Goal: Task Accomplishment & Management: Use online tool/utility

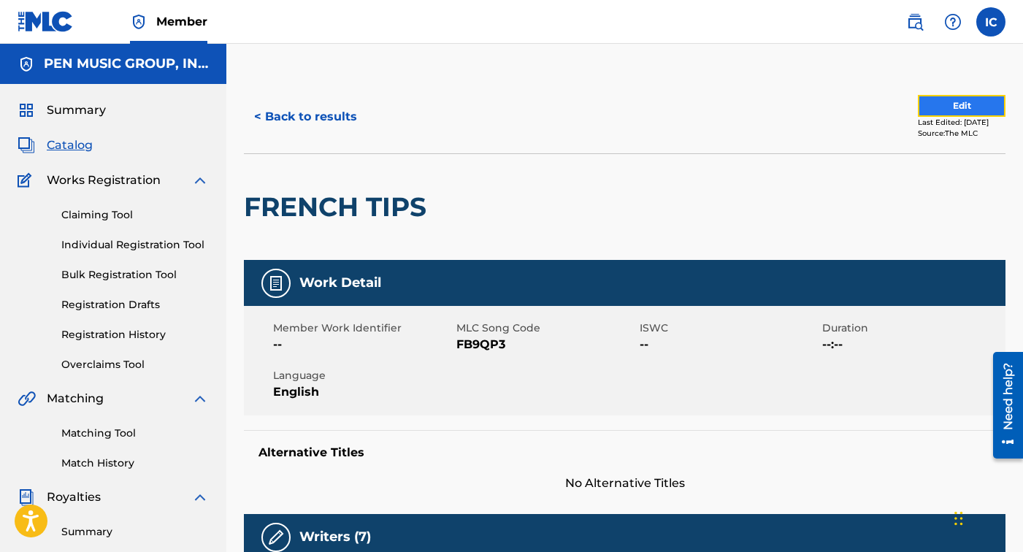
click at [931, 108] on button "Edit" at bounding box center [962, 106] width 88 height 22
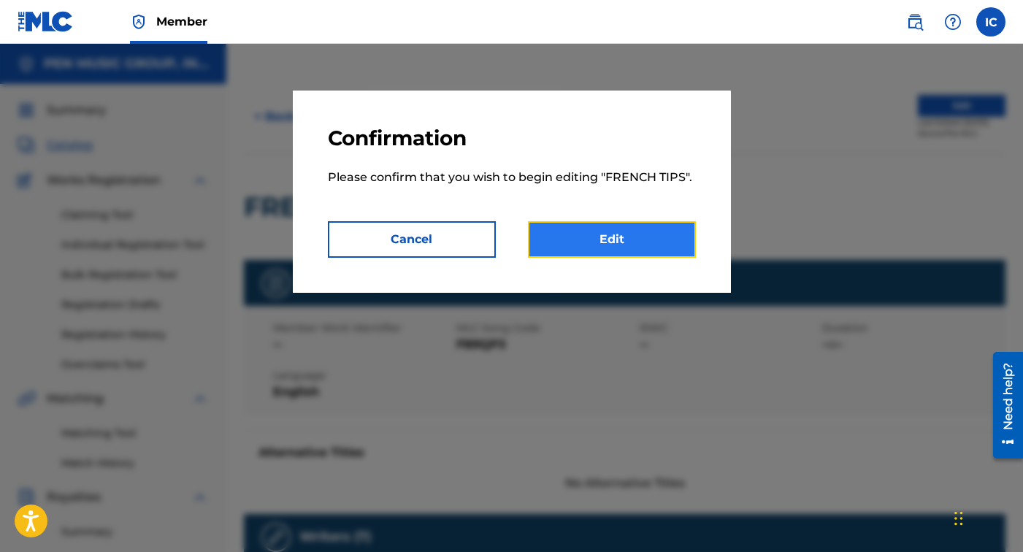
click at [641, 234] on link "Edit" at bounding box center [612, 239] width 168 height 37
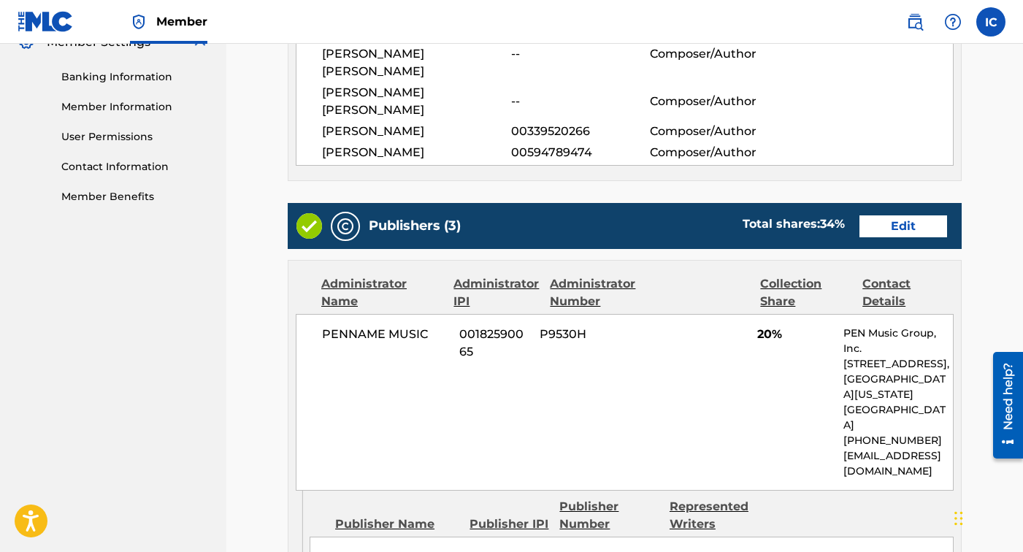
scroll to position [653, 0]
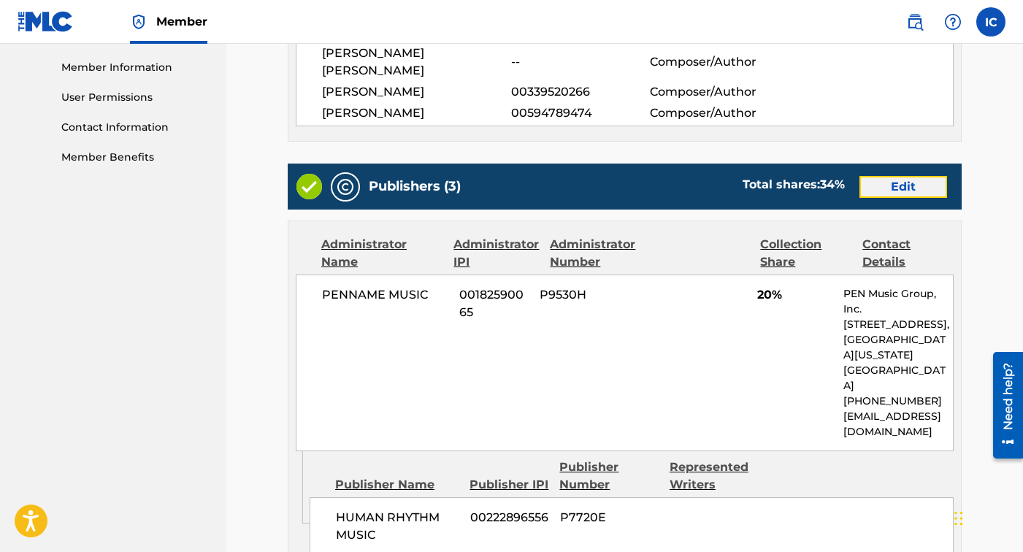
click at [915, 176] on link "Edit" at bounding box center [904, 187] width 88 height 22
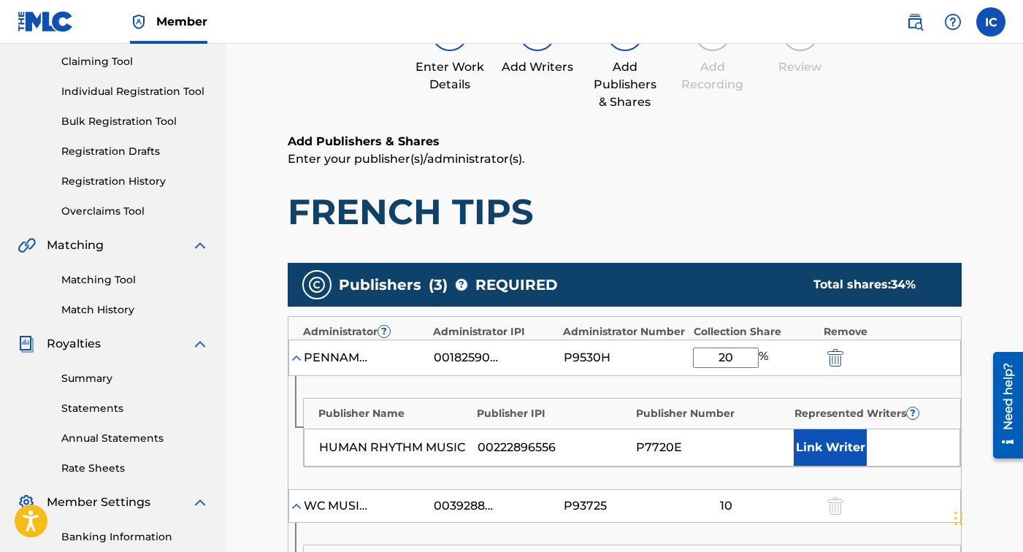
scroll to position [166, 0]
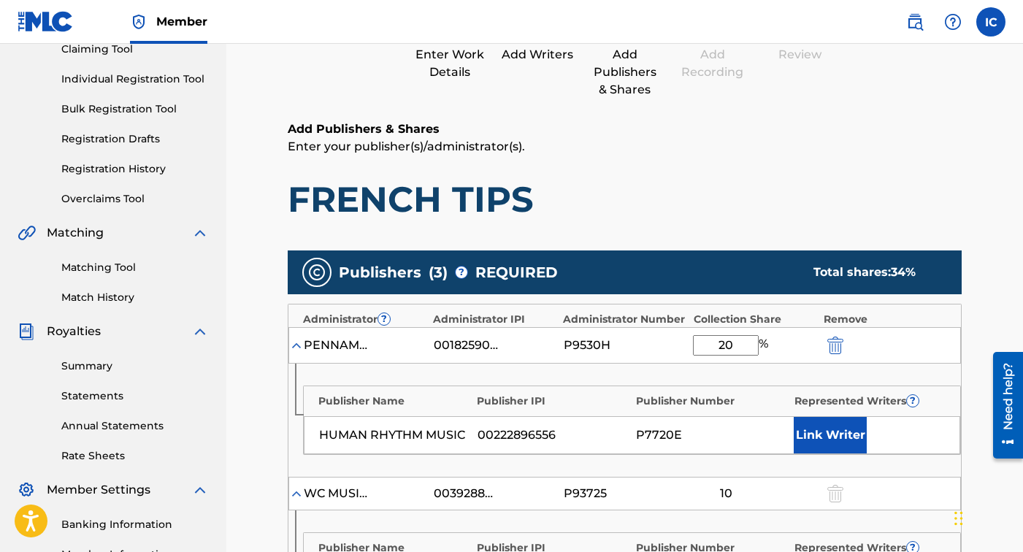
drag, startPoint x: 733, startPoint y: 344, endPoint x: 721, endPoint y: 345, distance: 12.4
click at [721, 345] on input "20" at bounding box center [726, 345] width 66 height 20
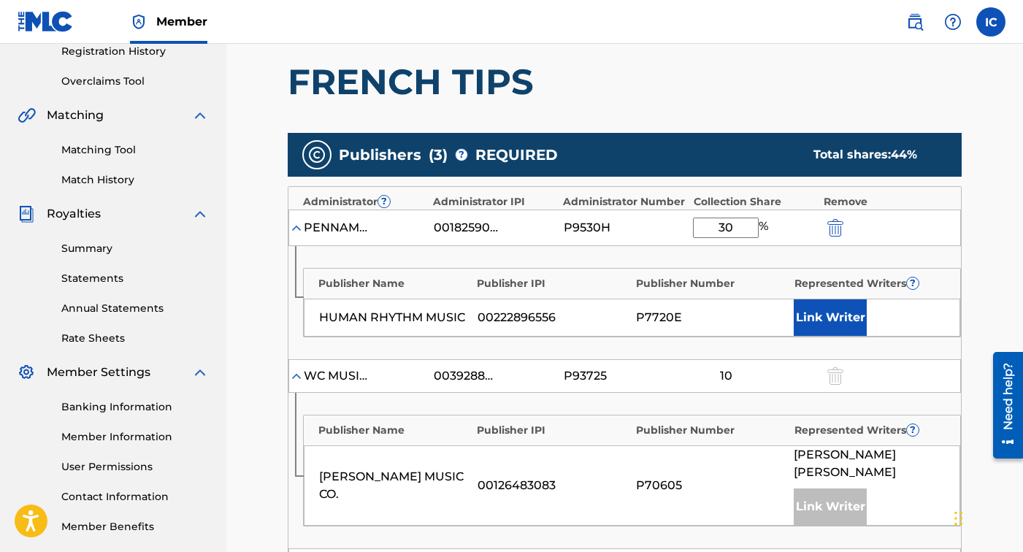
scroll to position [303, 0]
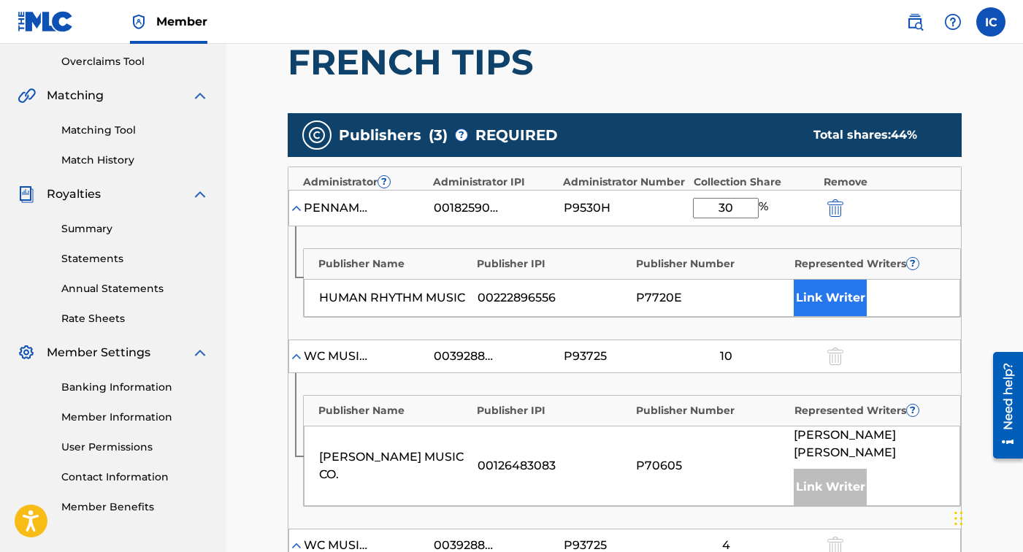
type input "30"
click at [816, 300] on button "Link Writer" at bounding box center [830, 298] width 73 height 37
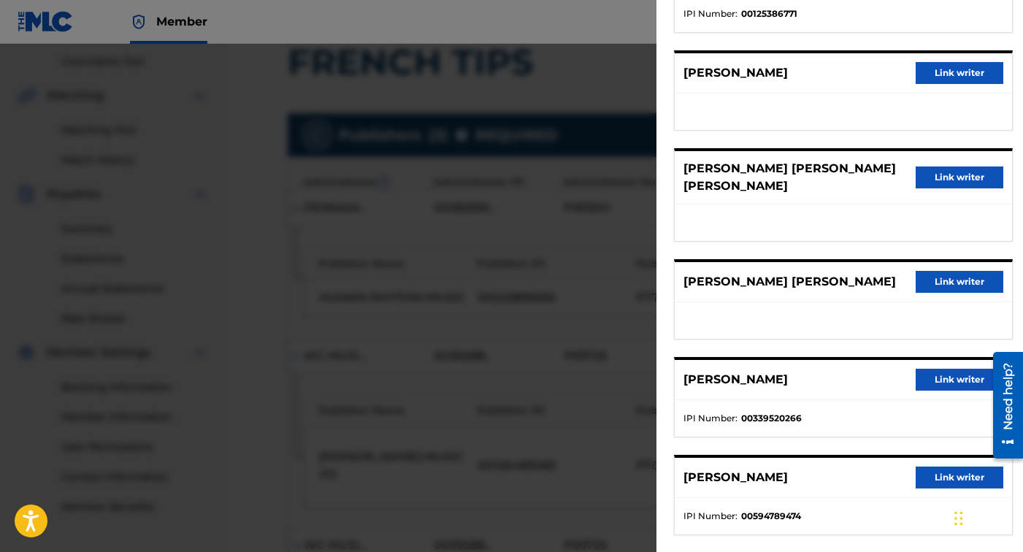
scroll to position [281, 0]
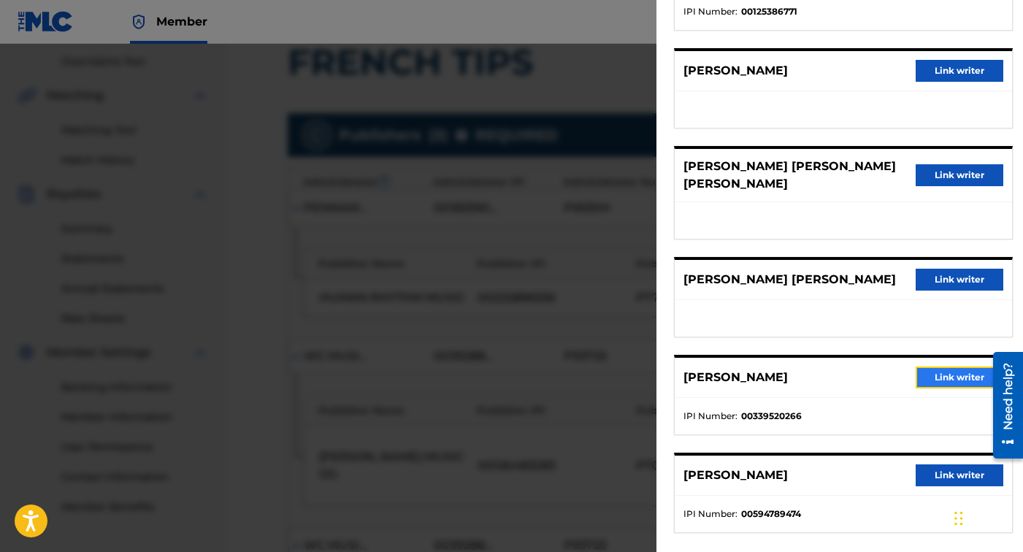
click at [926, 378] on button "Link writer" at bounding box center [960, 378] width 88 height 22
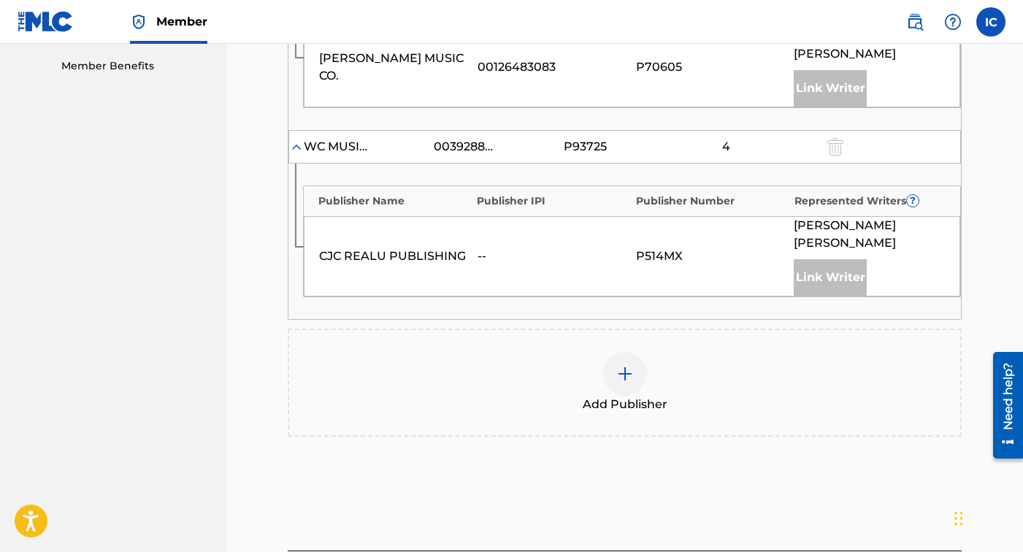
scroll to position [851, 0]
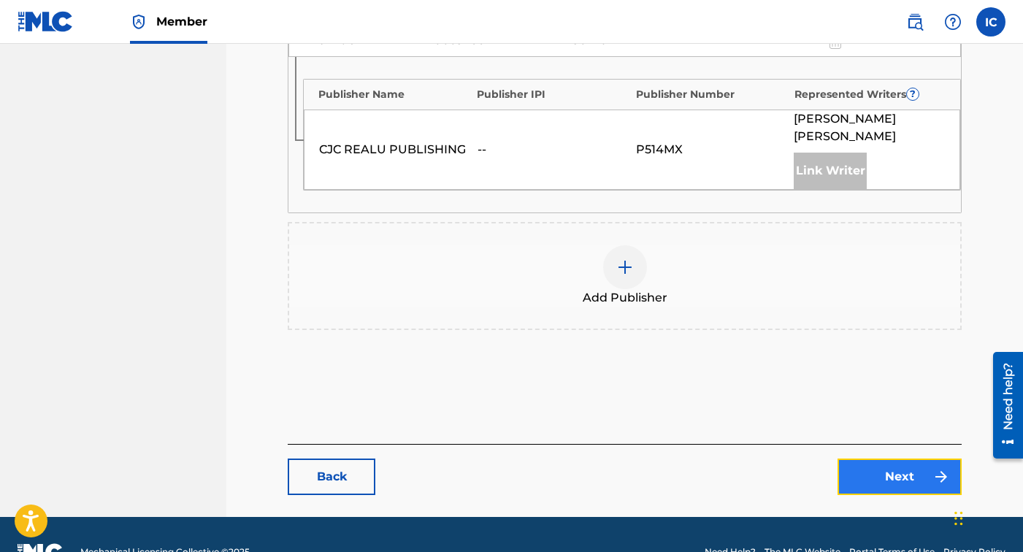
click at [875, 459] on link "Next" at bounding box center [900, 477] width 124 height 37
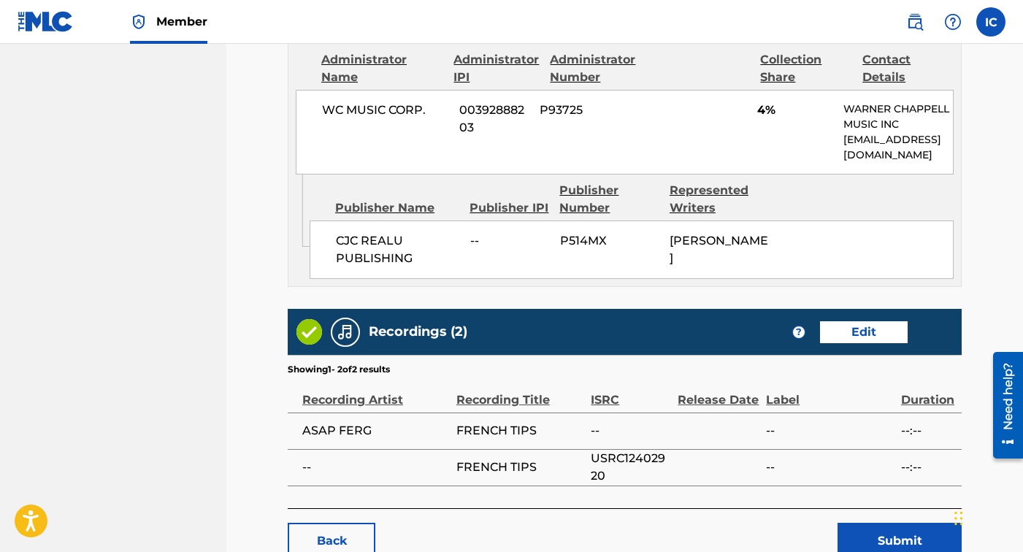
scroll to position [1495, 0]
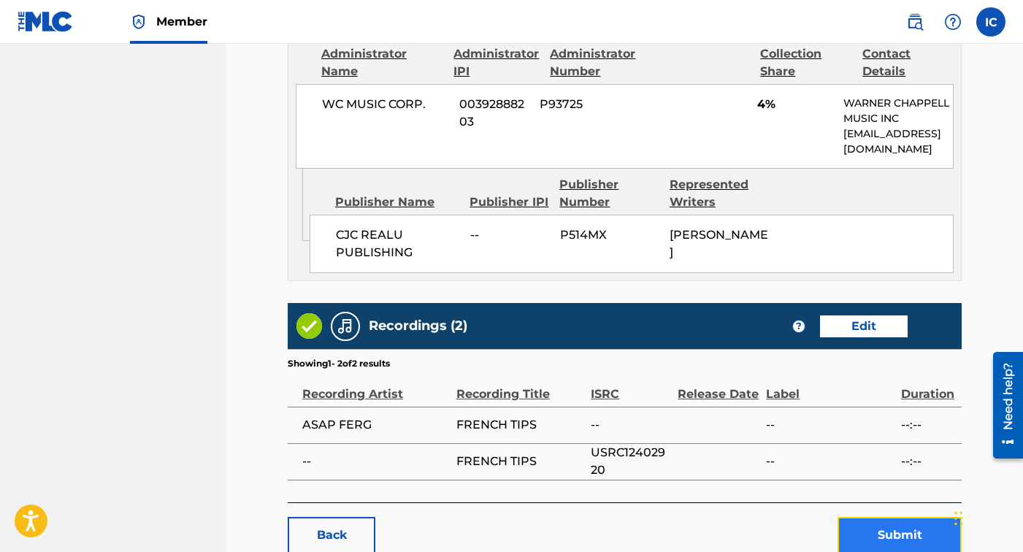
click at [874, 517] on button "Submit" at bounding box center [900, 535] width 124 height 37
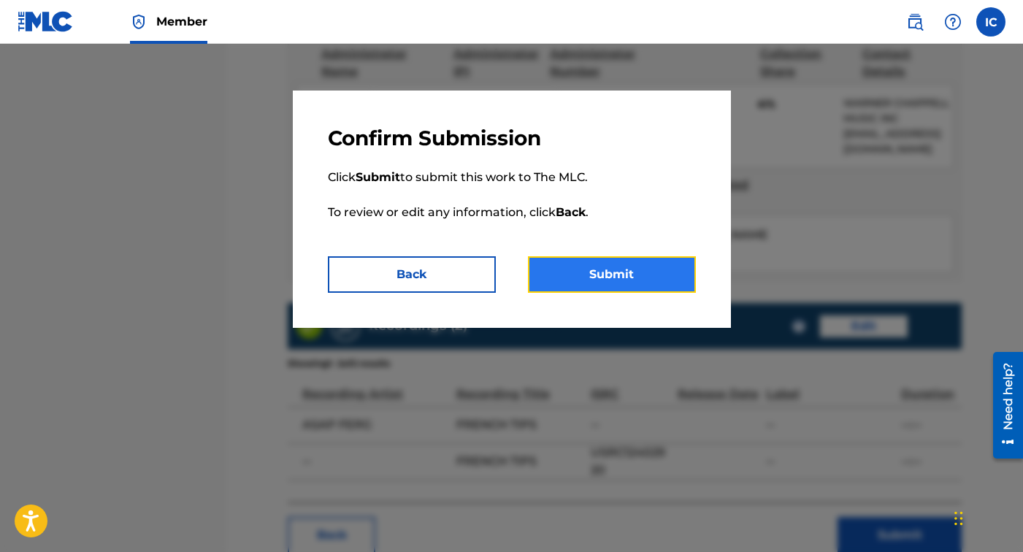
click at [639, 277] on button "Submit" at bounding box center [612, 274] width 168 height 37
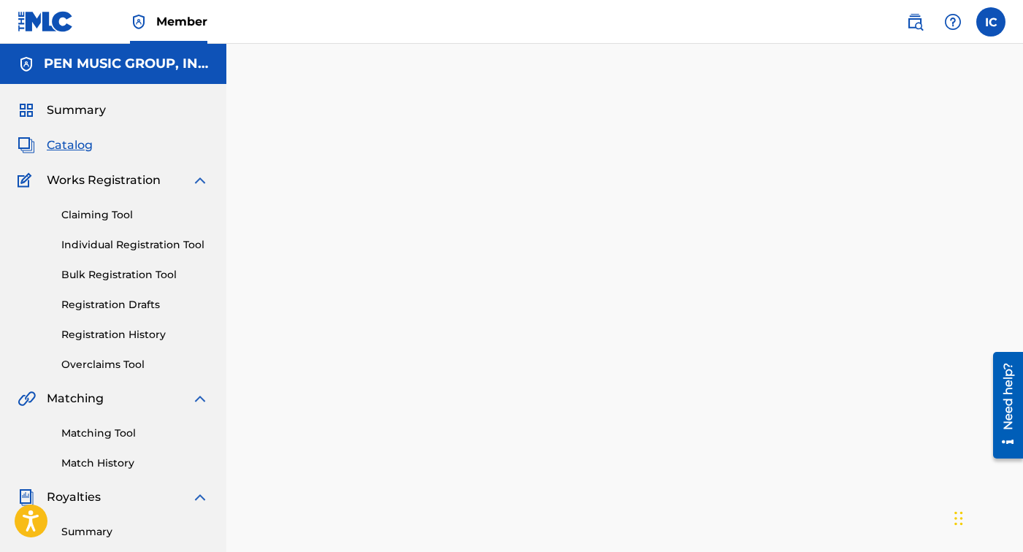
click at [88, 149] on span "Catalog" at bounding box center [70, 146] width 46 height 18
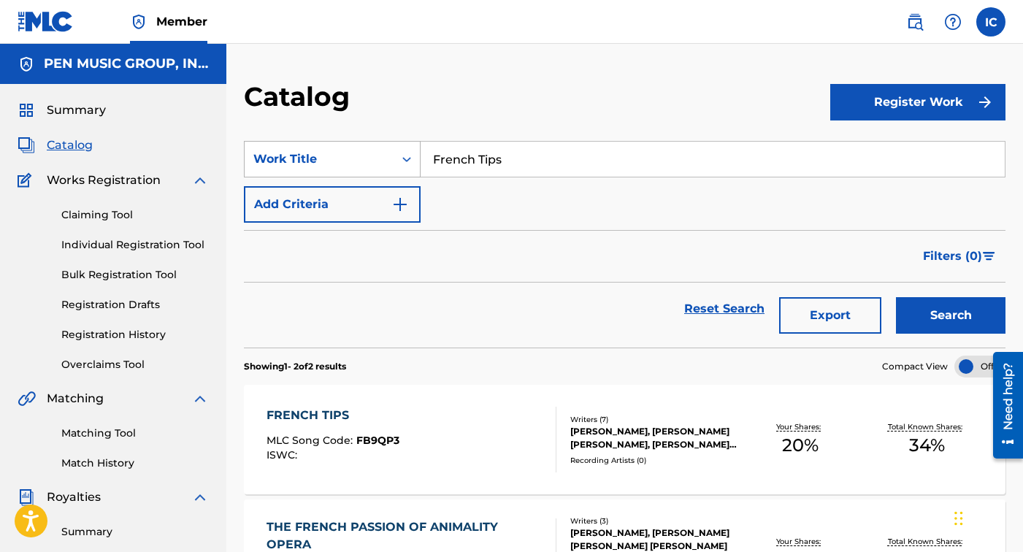
click at [411, 161] on icon "Search Form" at bounding box center [407, 159] width 15 height 15
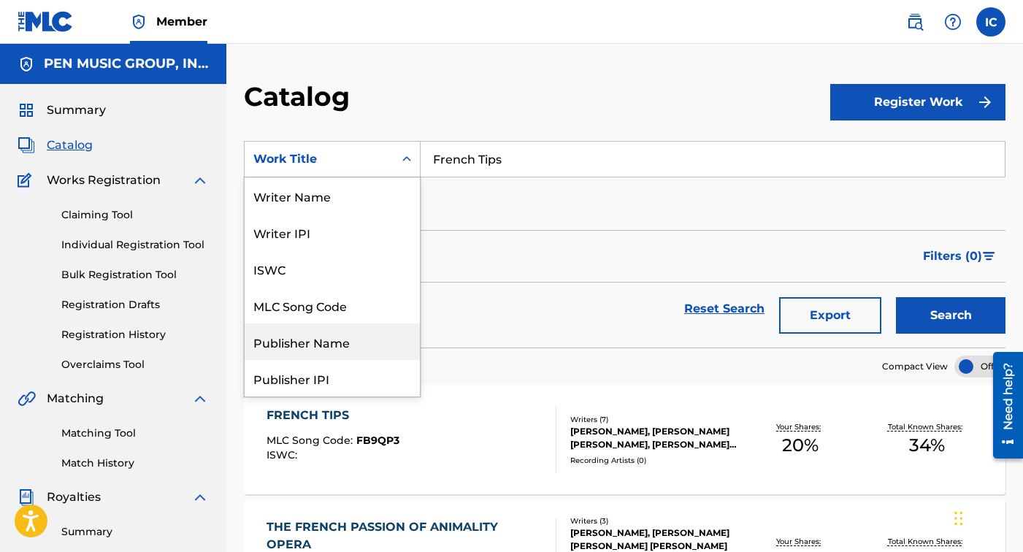
click at [370, 340] on div "Publisher Name" at bounding box center [332, 342] width 175 height 37
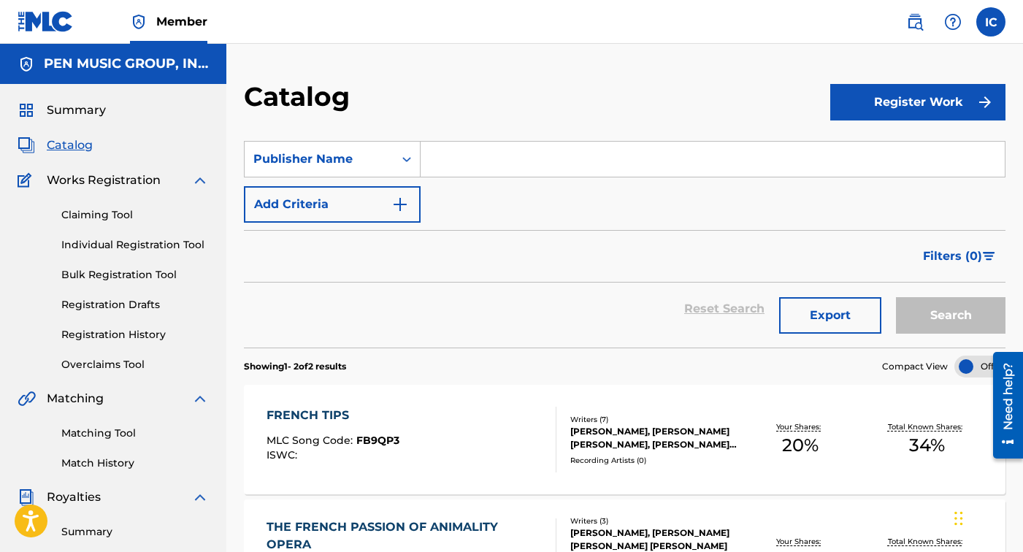
click at [525, 168] on input "Search Form" at bounding box center [713, 159] width 584 height 35
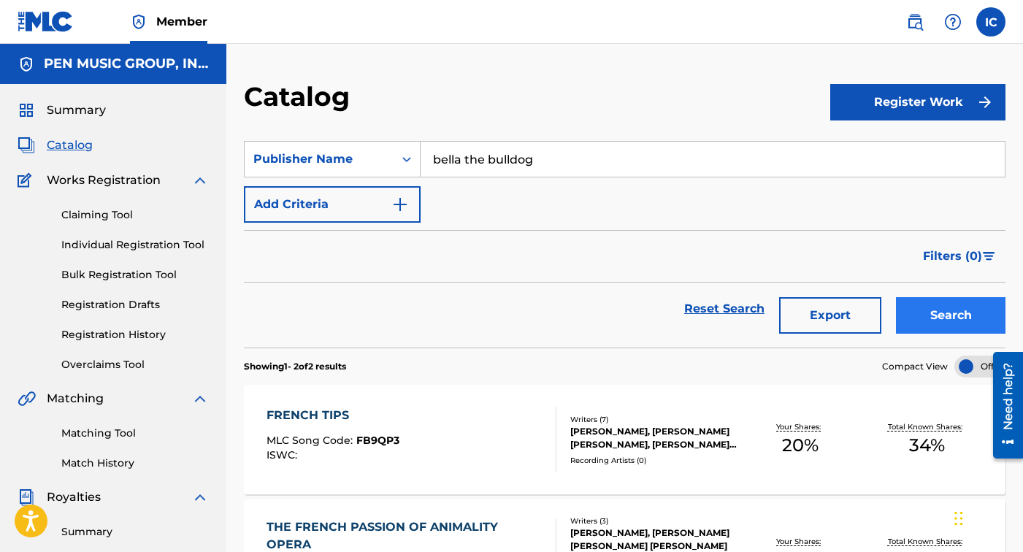
type input "bella the bulldog"
click at [963, 316] on button "Search" at bounding box center [951, 315] width 110 height 37
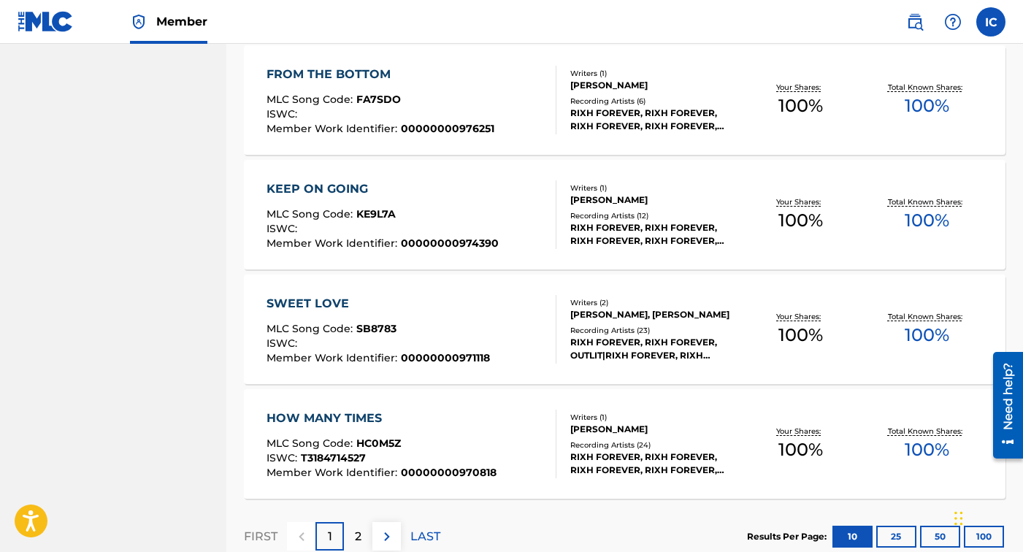
scroll to position [1089, 0]
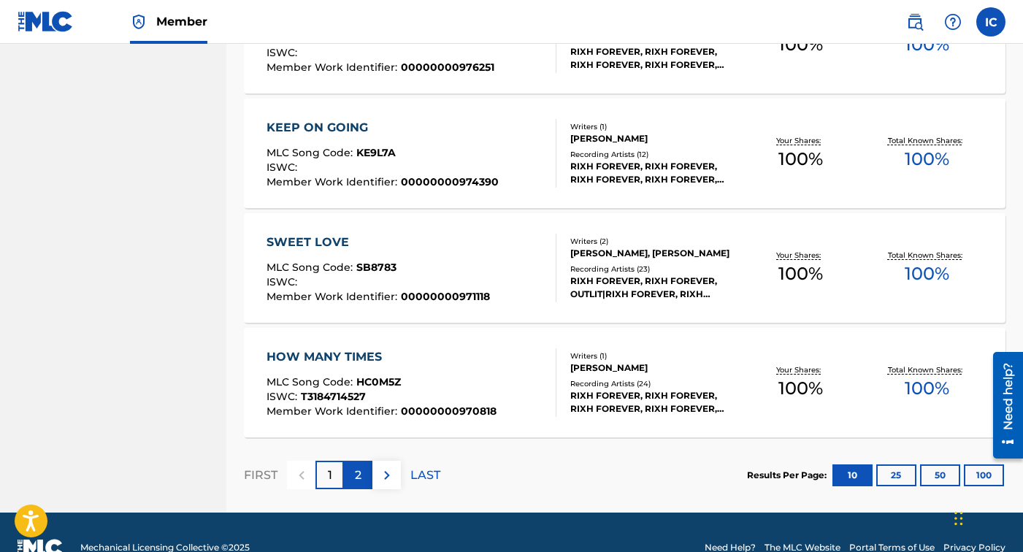
click at [361, 478] on p "2" at bounding box center [358, 476] width 7 height 18
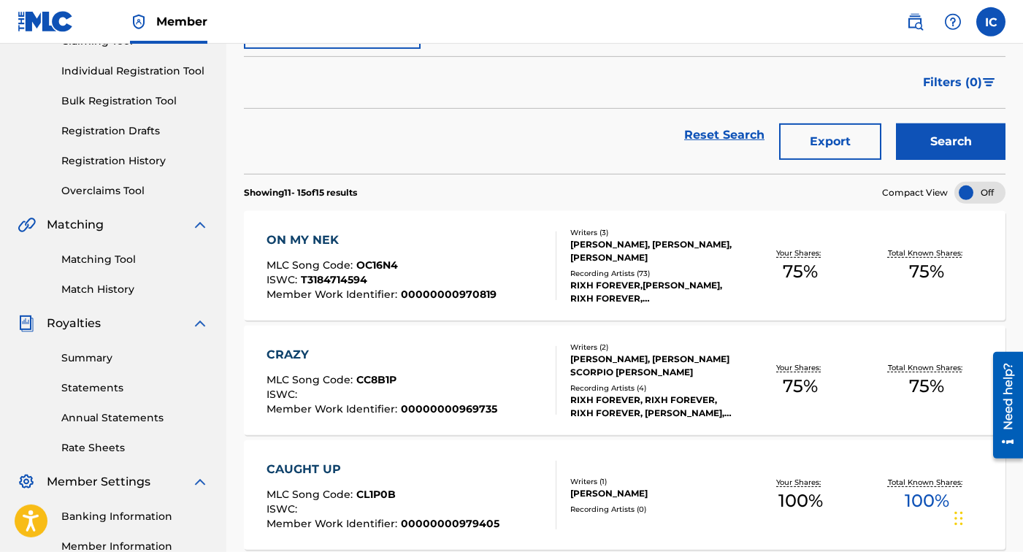
scroll to position [198, 0]
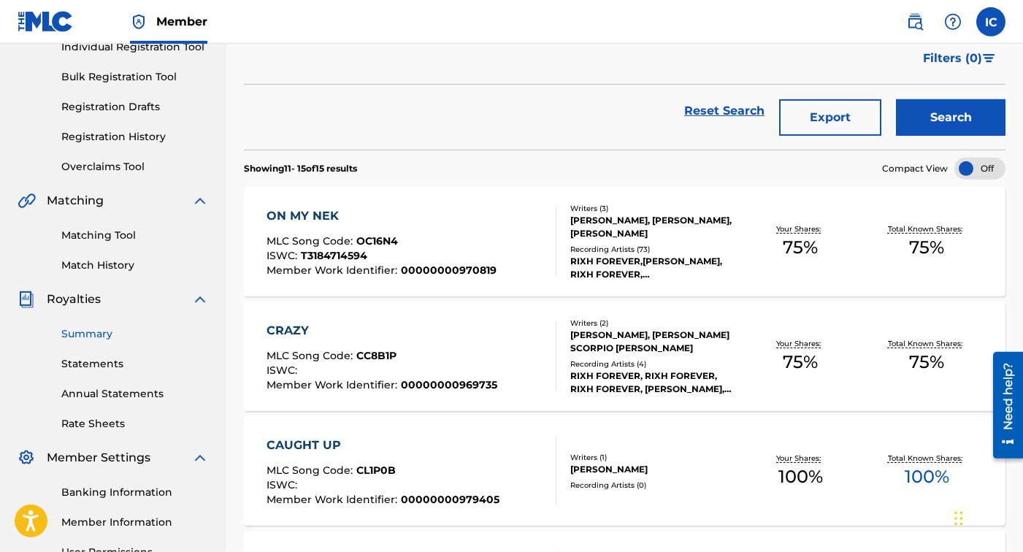
click at [106, 335] on link "Summary" at bounding box center [135, 334] width 148 height 15
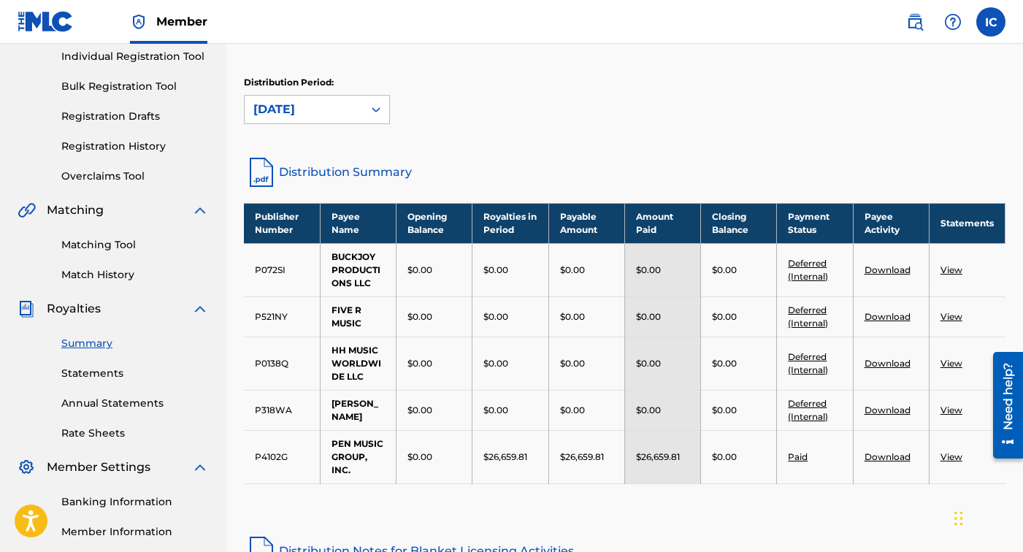
scroll to position [194, 0]
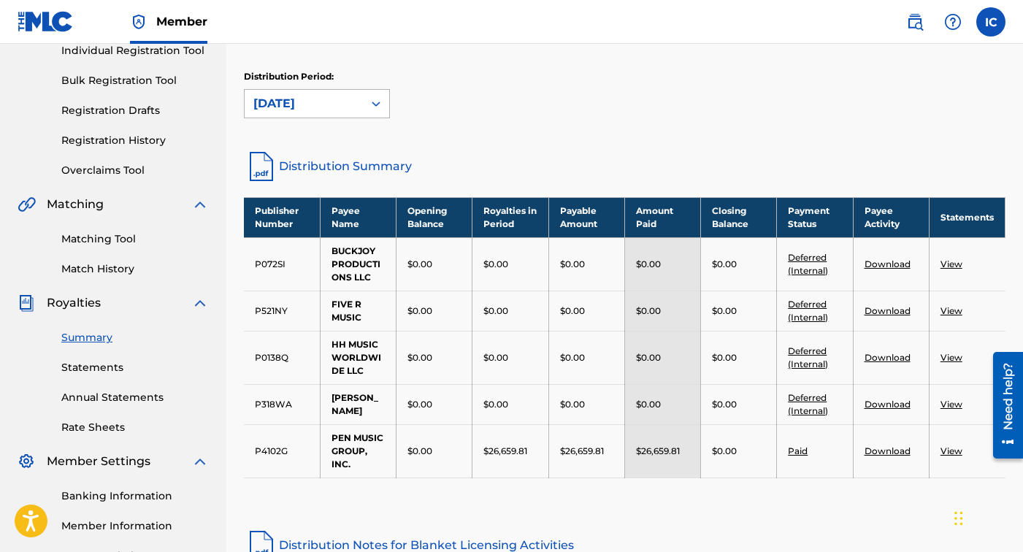
click at [375, 104] on icon at bounding box center [376, 103] width 15 height 15
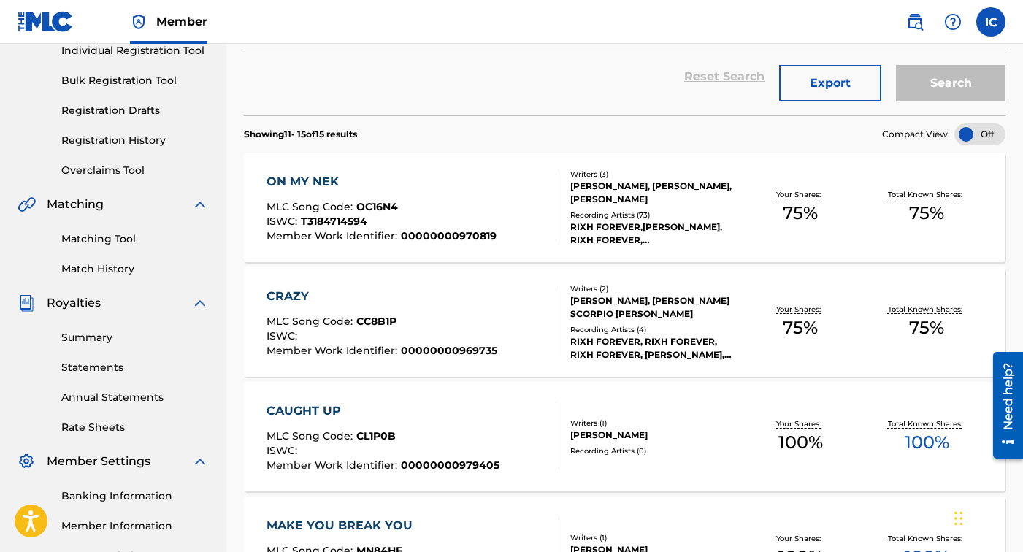
scroll to position [198, 0]
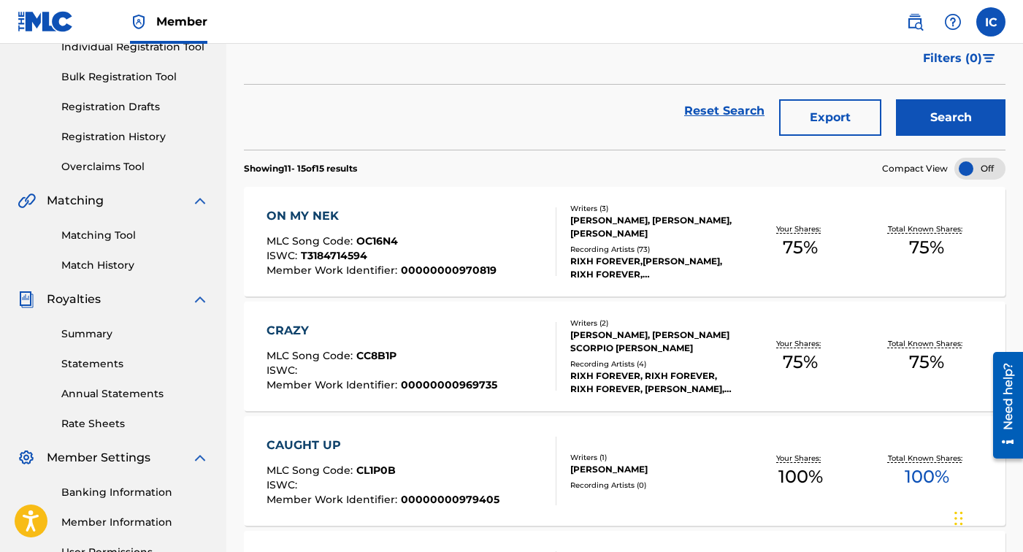
click at [621, 274] on div "RIXH FOREVER,[PERSON_NAME], RIXH FOREVER,[PERSON_NAME],OUTLIT, RIXH FOREVER, RI…" at bounding box center [654, 268] width 167 height 26
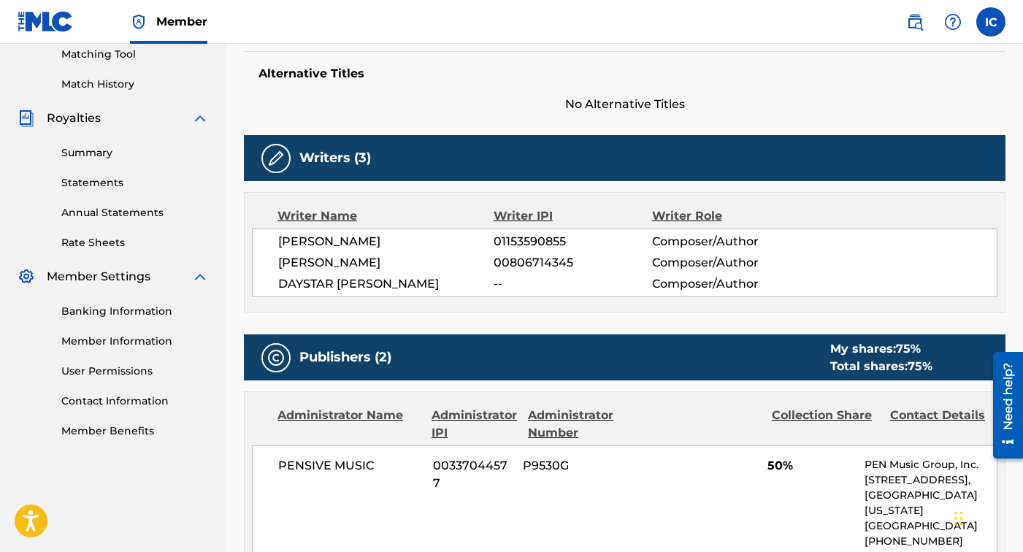
scroll to position [240, 0]
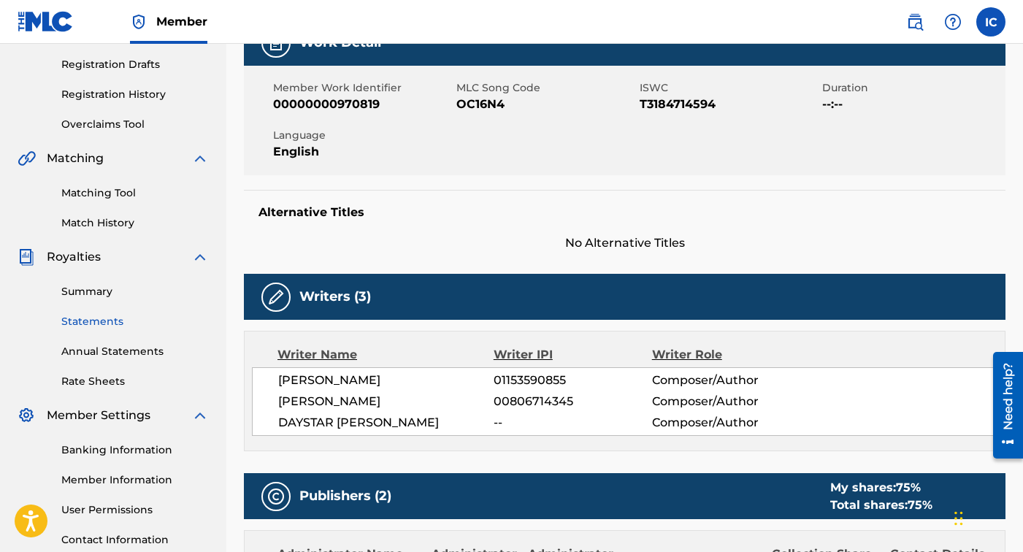
click at [107, 319] on link "Statements" at bounding box center [135, 321] width 148 height 15
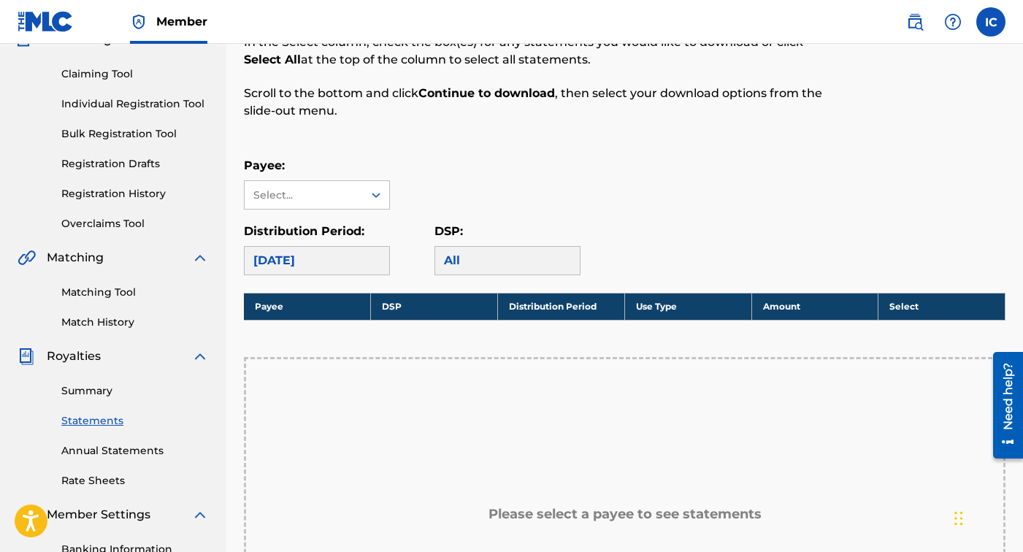
scroll to position [131, 0]
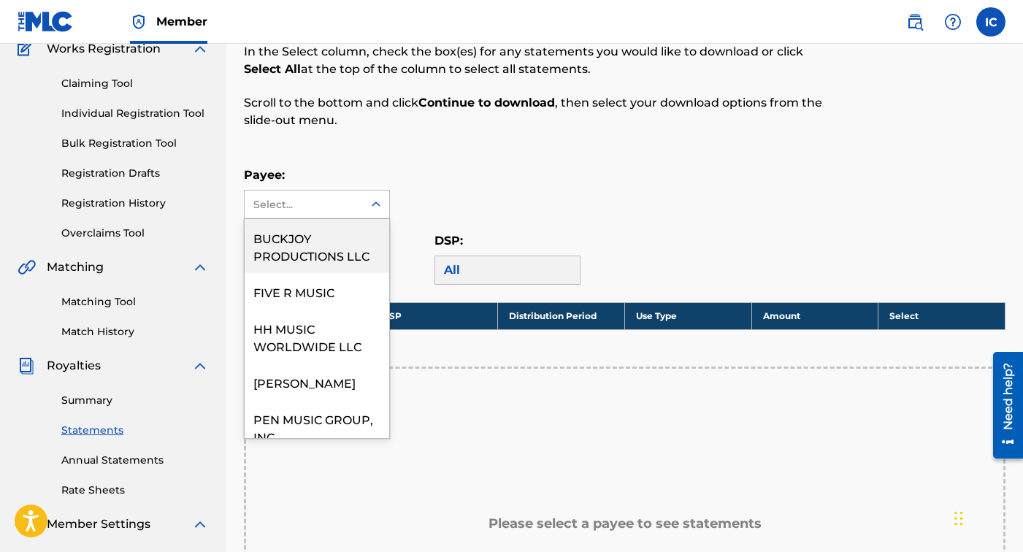
click at [380, 207] on icon at bounding box center [376, 204] width 15 height 15
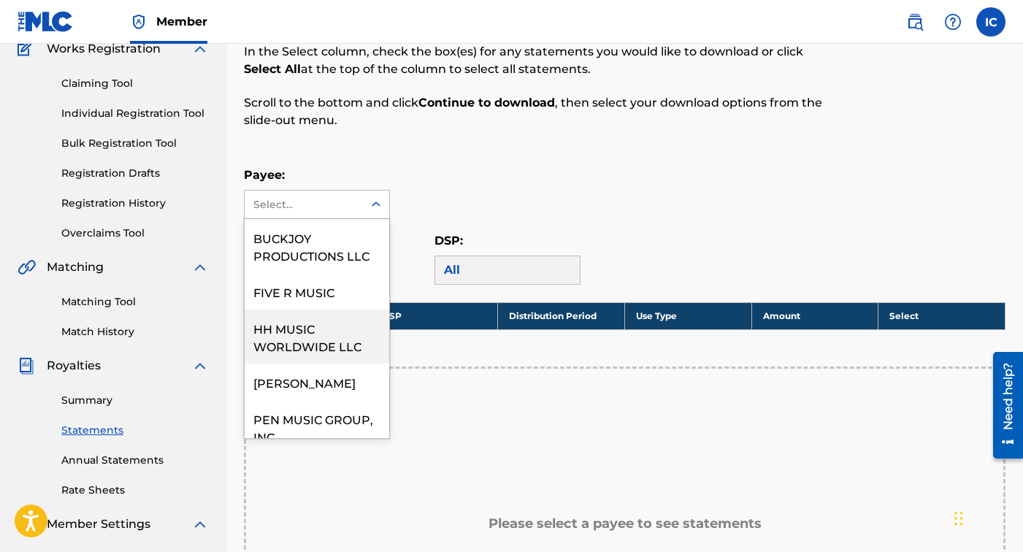
scroll to position [16, 0]
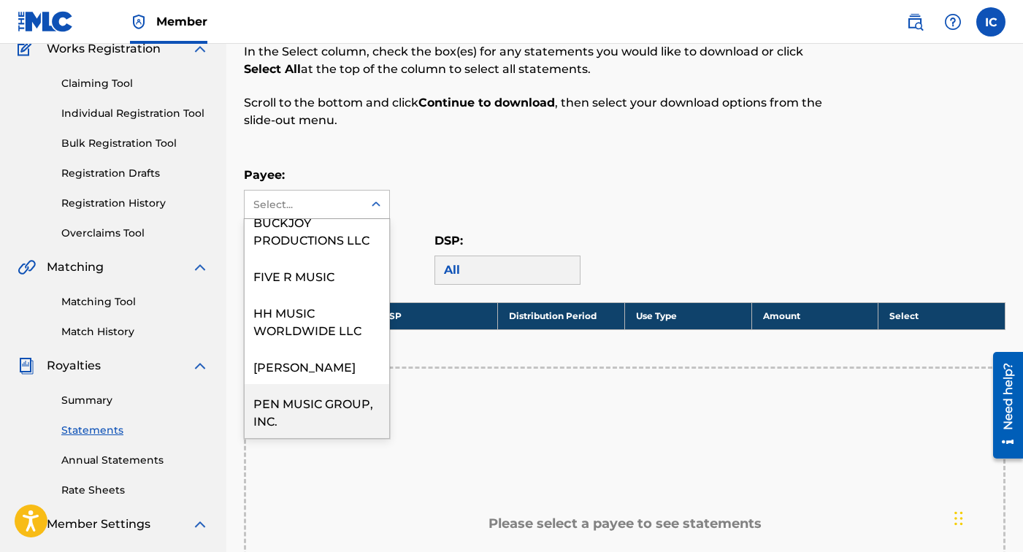
click at [334, 406] on div "PEN MUSIC GROUP, INC." at bounding box center [317, 411] width 145 height 54
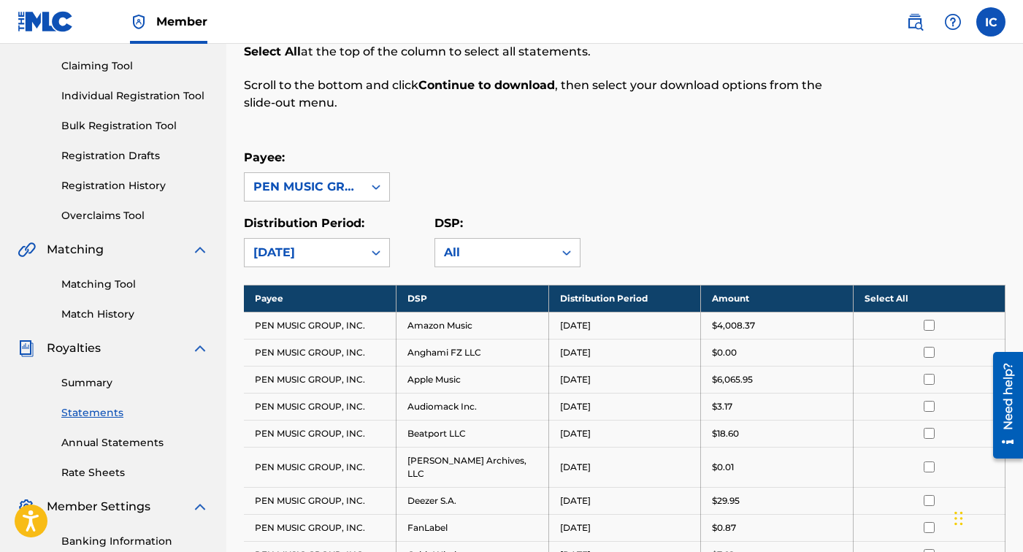
scroll to position [155, 0]
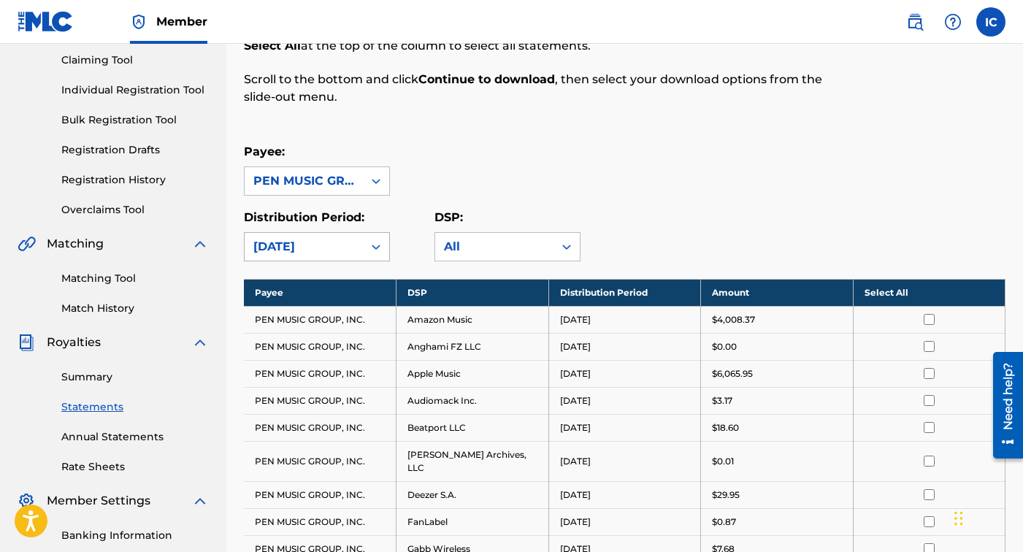
click at [371, 249] on icon at bounding box center [376, 247] width 15 height 15
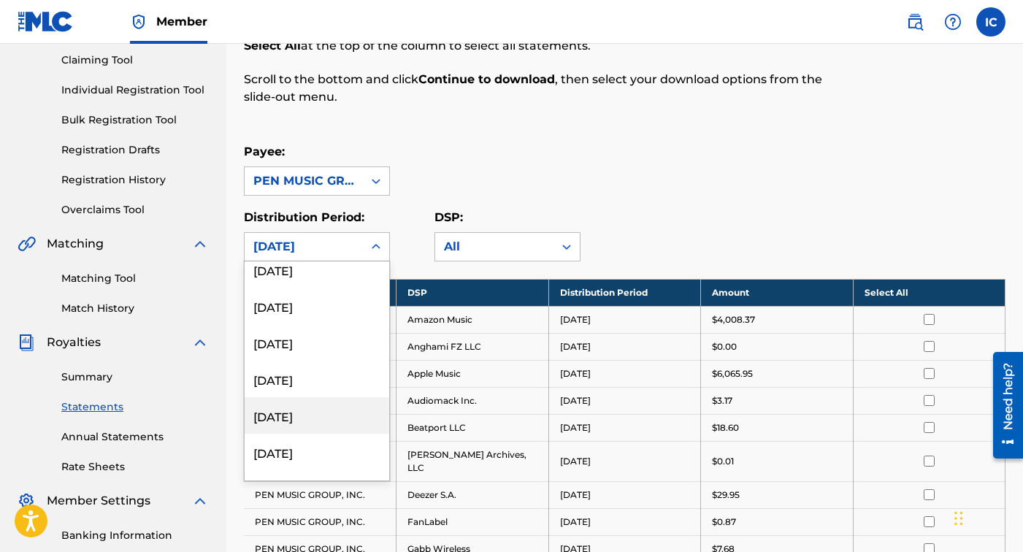
scroll to position [100, 0]
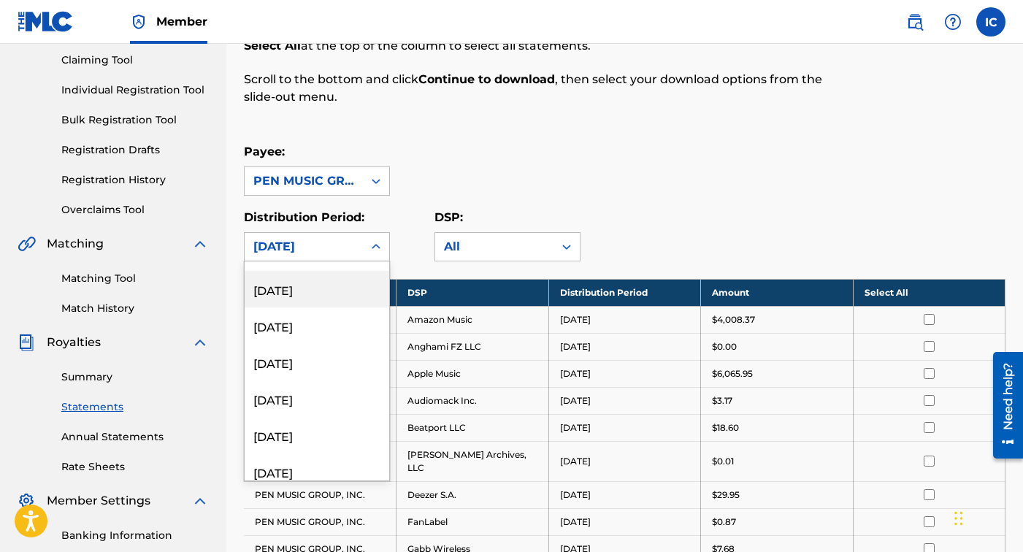
click at [346, 291] on div "June 2025" at bounding box center [317, 289] width 145 height 37
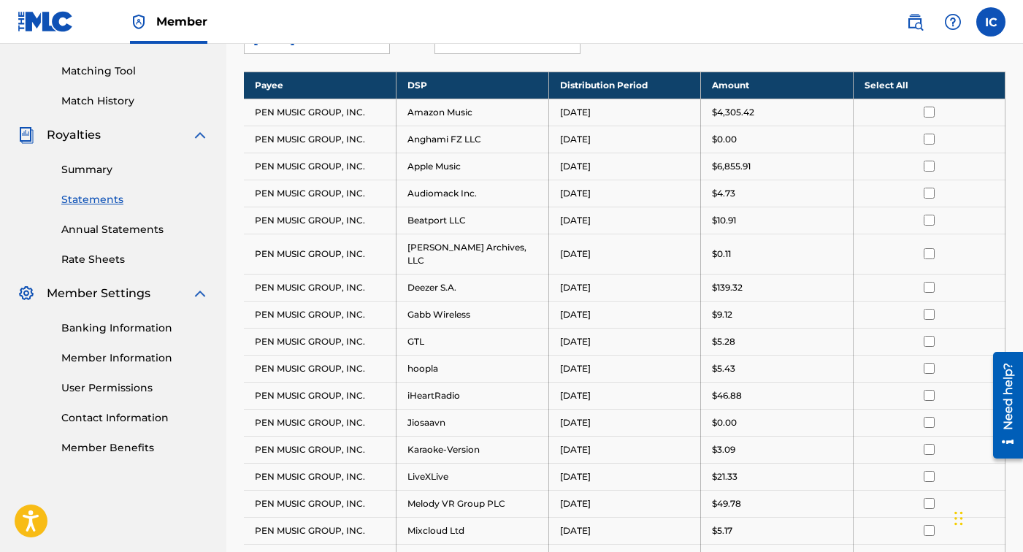
scroll to position [257, 0]
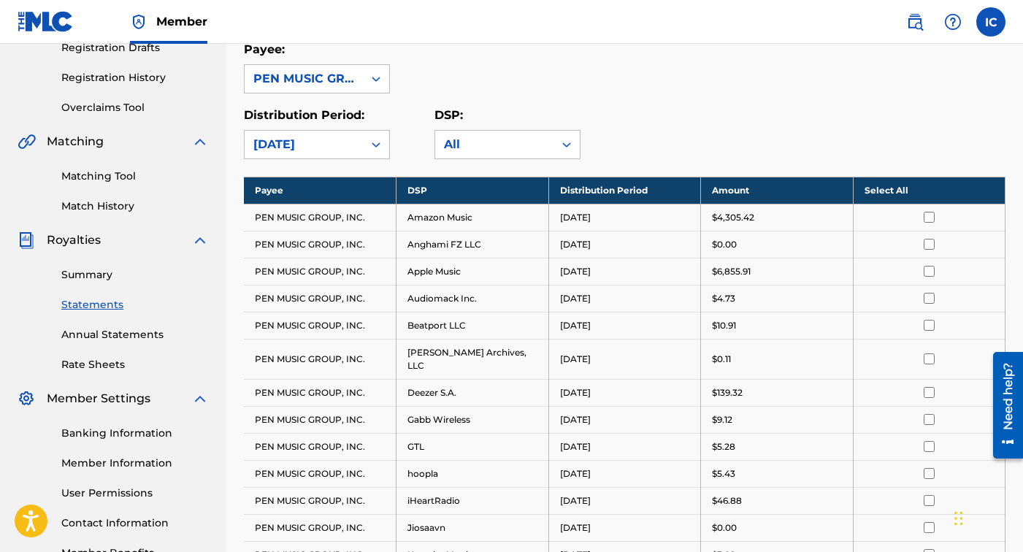
click at [933, 191] on th "Select All" at bounding box center [929, 190] width 153 height 27
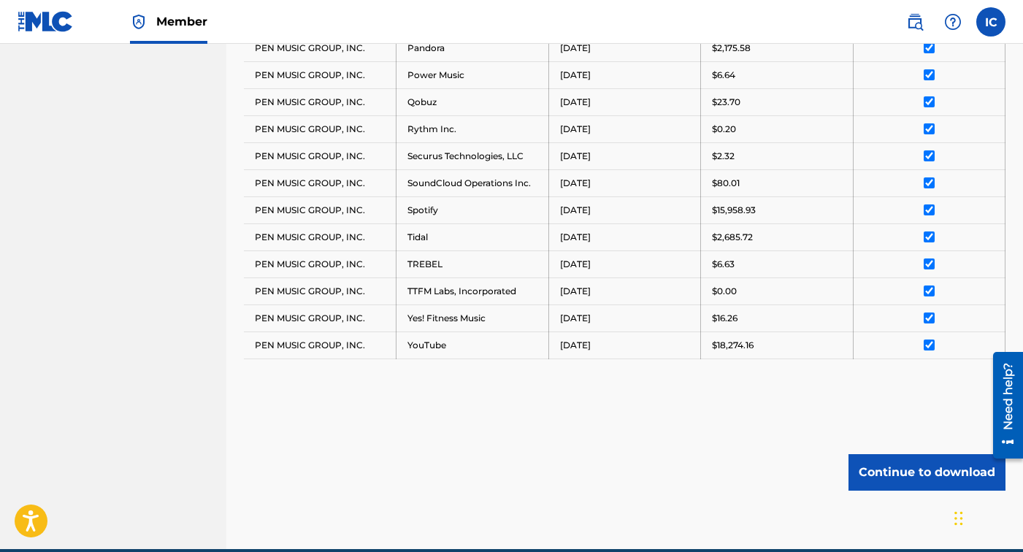
scroll to position [928, 0]
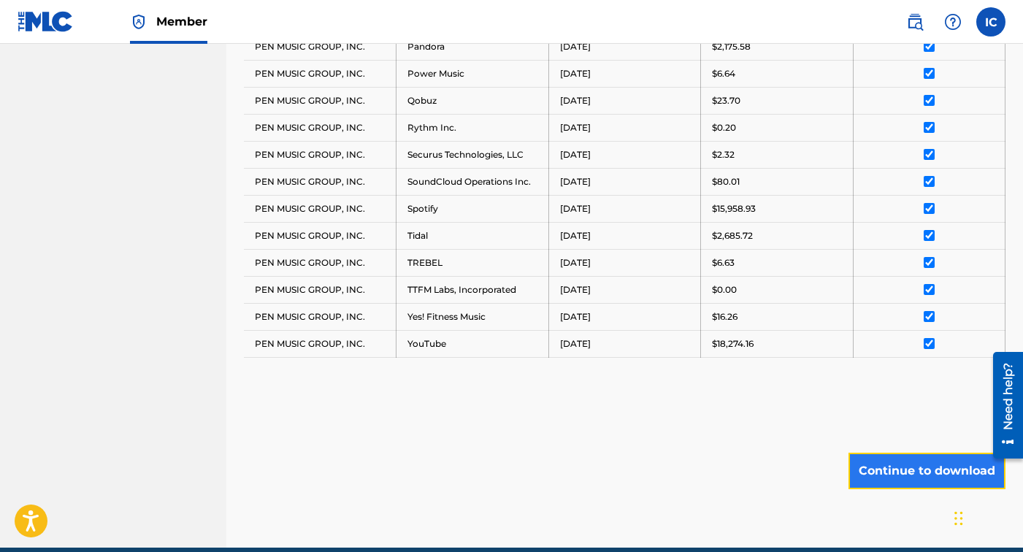
click at [909, 462] on button "Continue to download" at bounding box center [927, 471] width 157 height 37
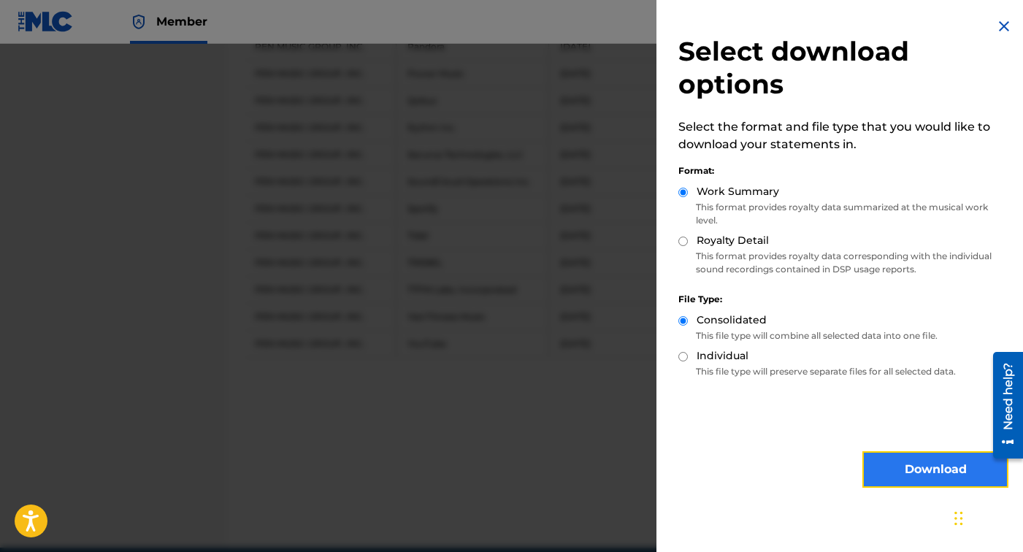
click at [901, 465] on button "Download" at bounding box center [936, 469] width 146 height 37
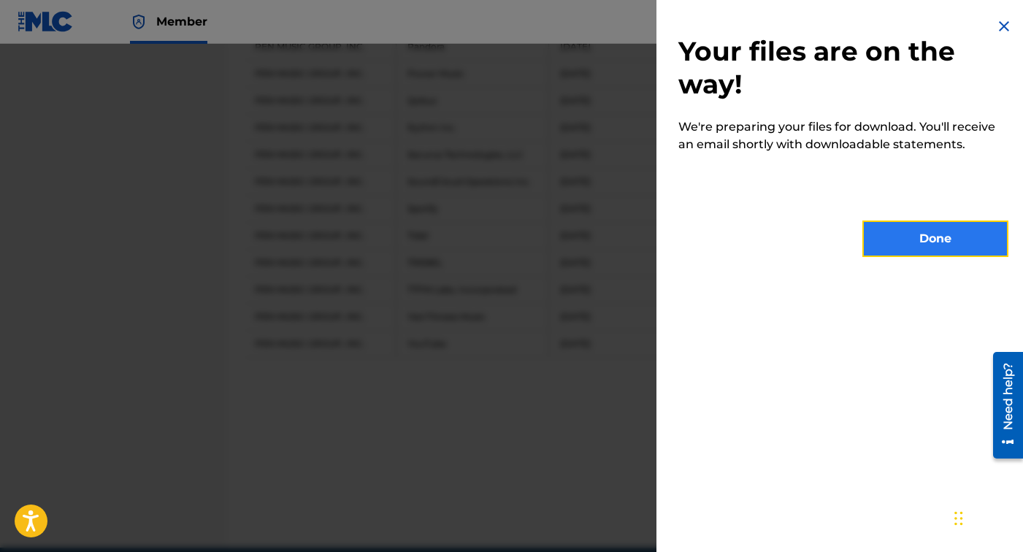
click at [929, 244] on button "Done" at bounding box center [936, 239] width 146 height 37
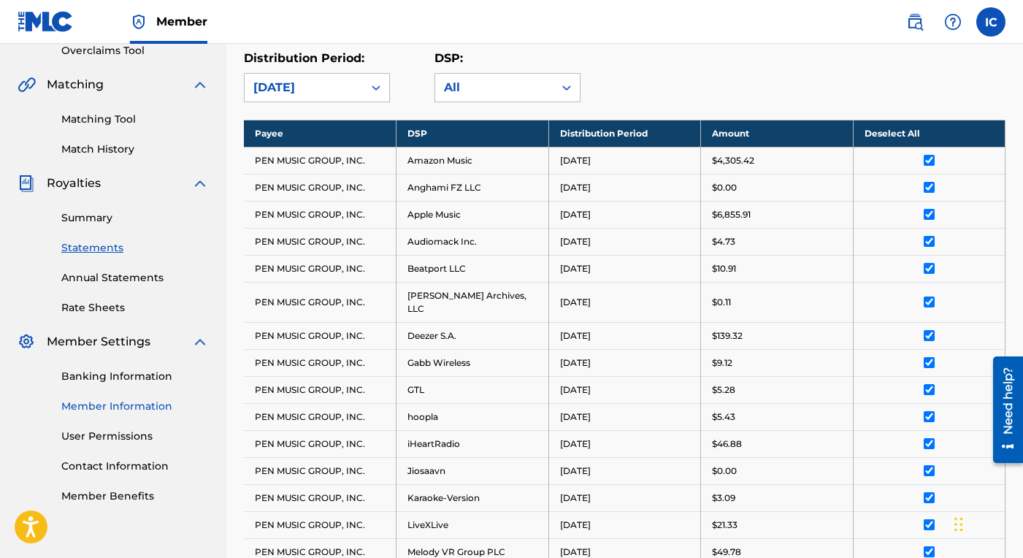
scroll to position [295, 0]
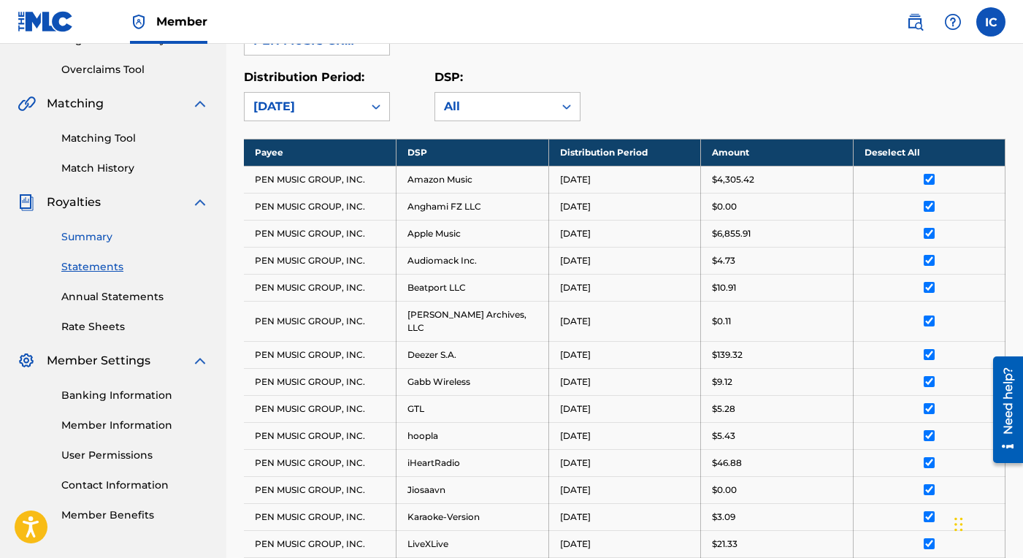
click at [97, 241] on link "Summary" at bounding box center [135, 236] width 148 height 15
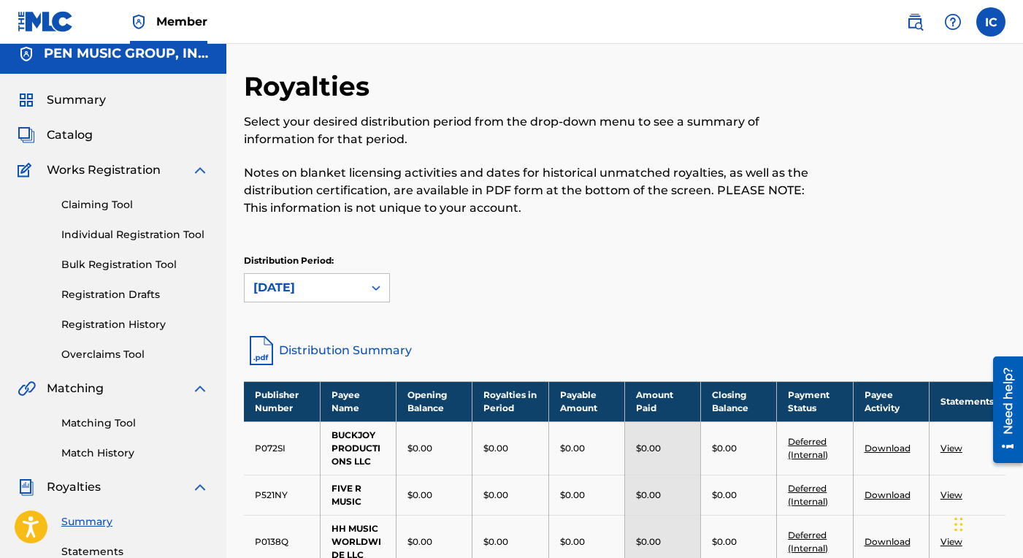
scroll to position [28, 0]
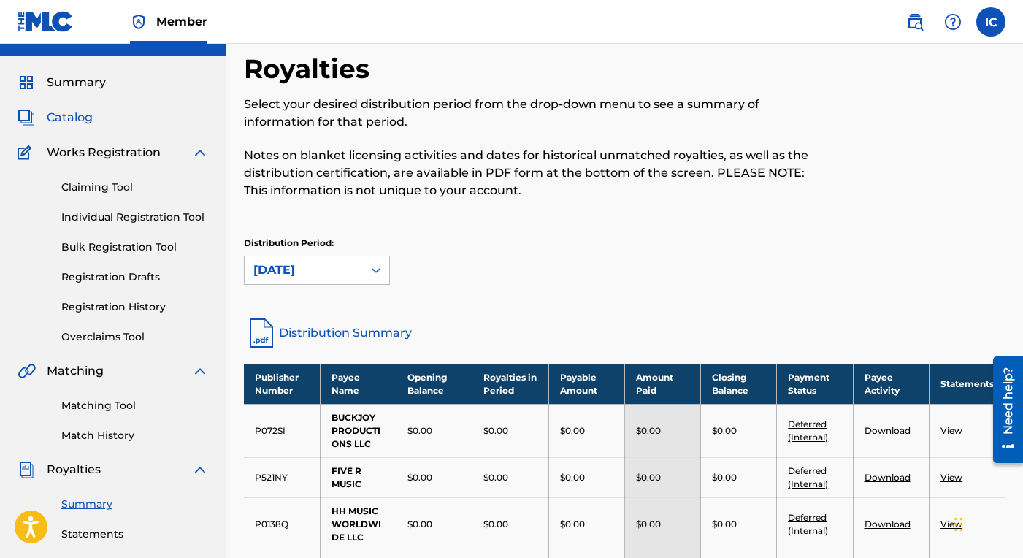
click at [82, 123] on span "Catalog" at bounding box center [70, 118] width 46 height 18
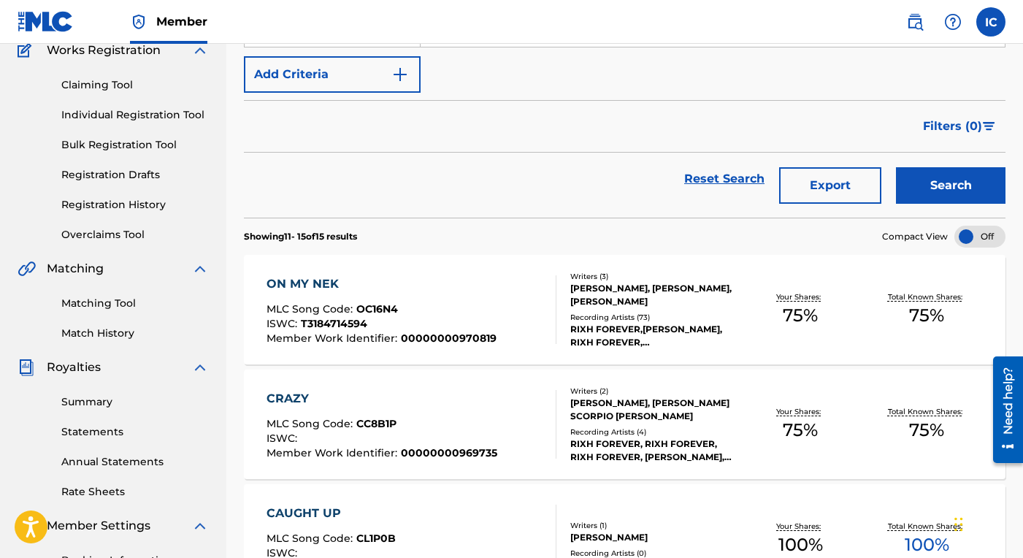
scroll to position [137, 0]
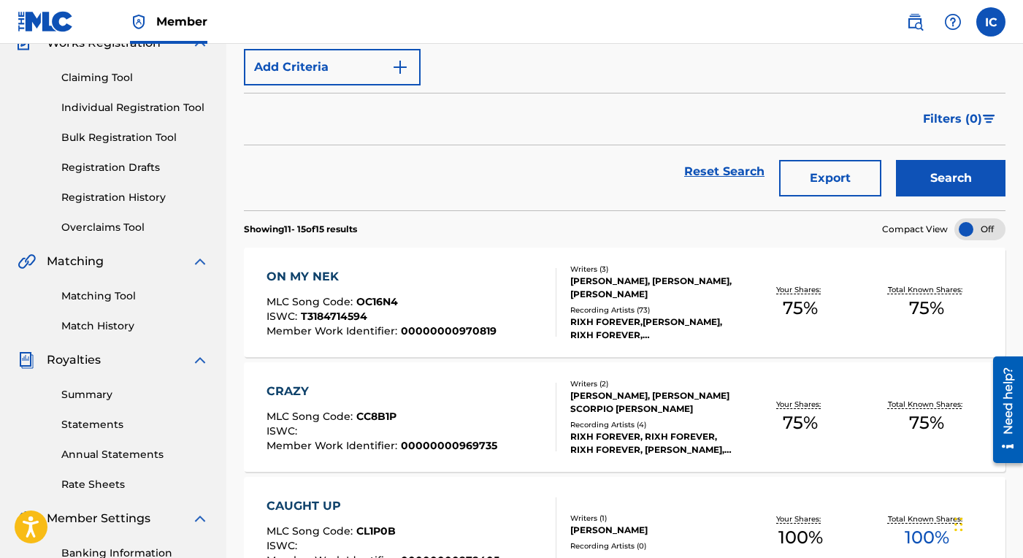
click at [318, 273] on div "ON MY NEK" at bounding box center [382, 277] width 230 height 18
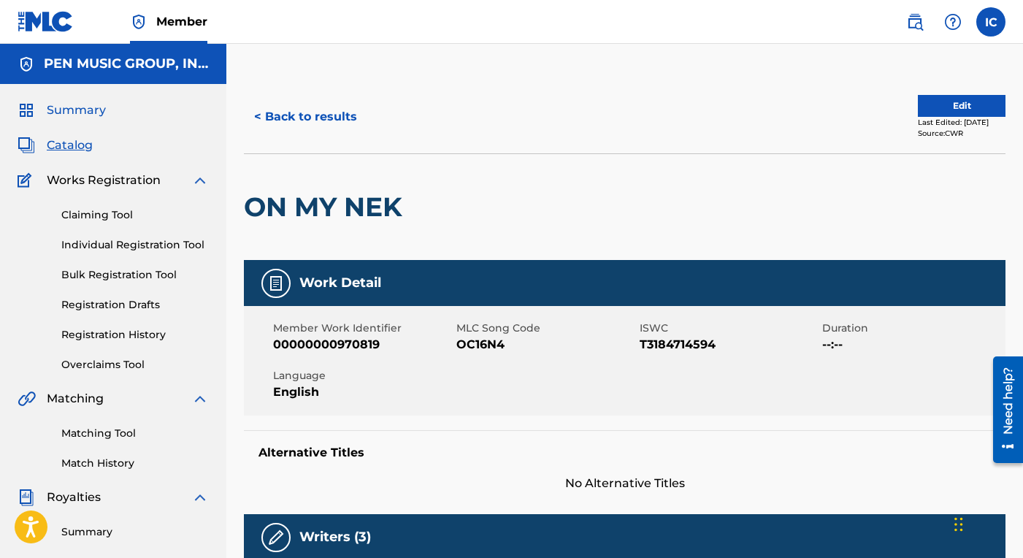
click at [78, 112] on span "Summary" at bounding box center [76, 111] width 59 height 18
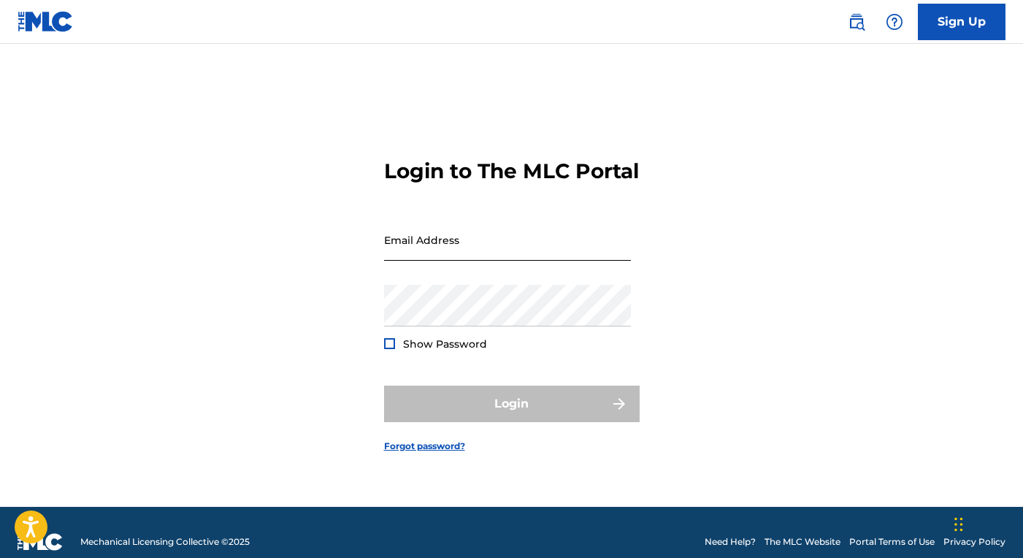
click at [462, 261] on input "Email Address" at bounding box center [507, 240] width 247 height 42
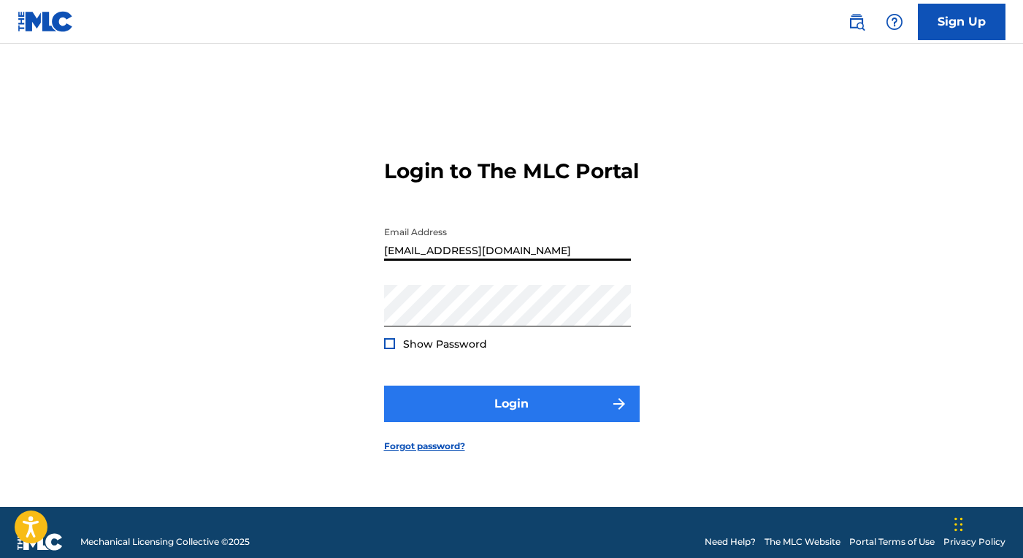
type input "[EMAIL_ADDRESS][DOMAIN_NAME]"
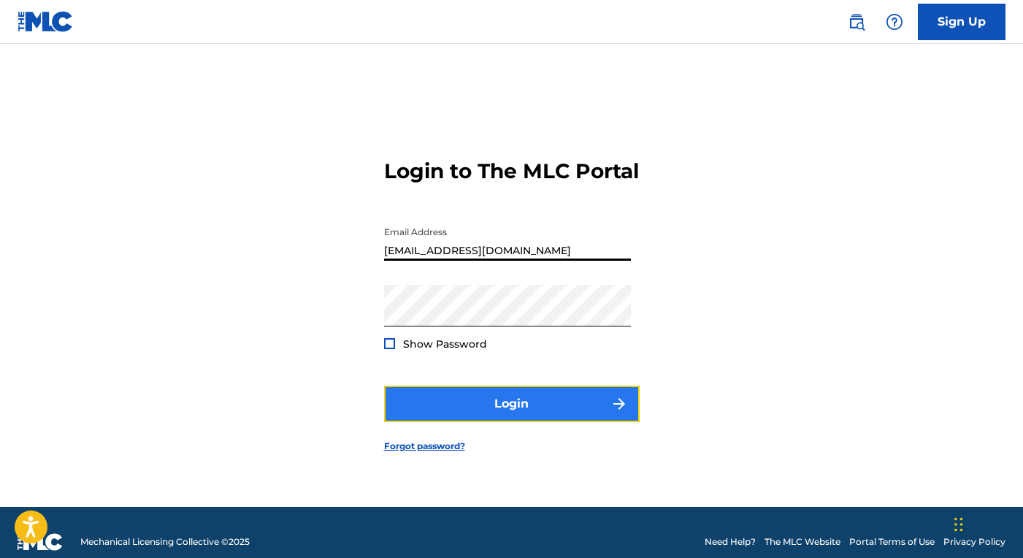
click at [493, 409] on button "Login" at bounding box center [512, 404] width 256 height 37
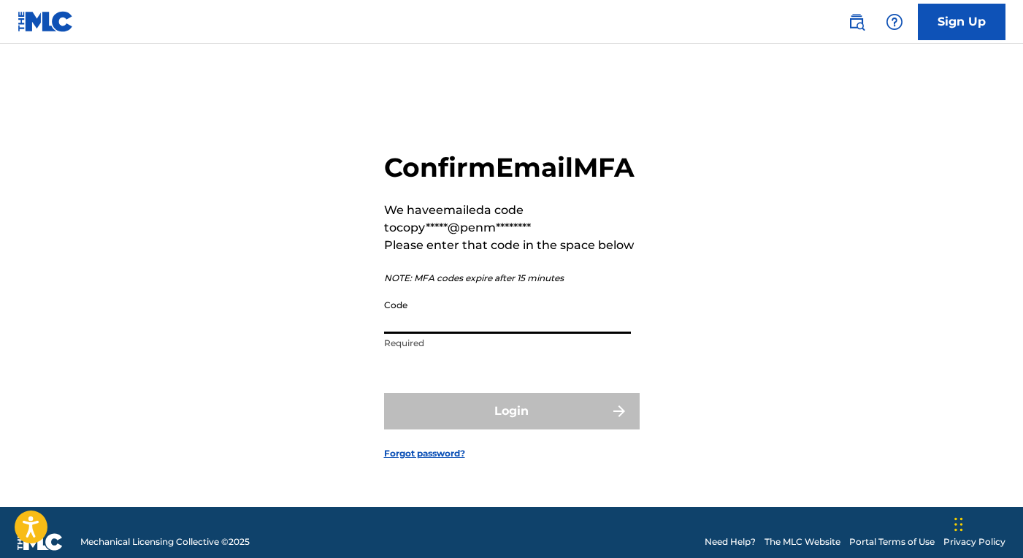
click at [511, 334] on input "Code" at bounding box center [507, 313] width 247 height 42
paste input "620273"
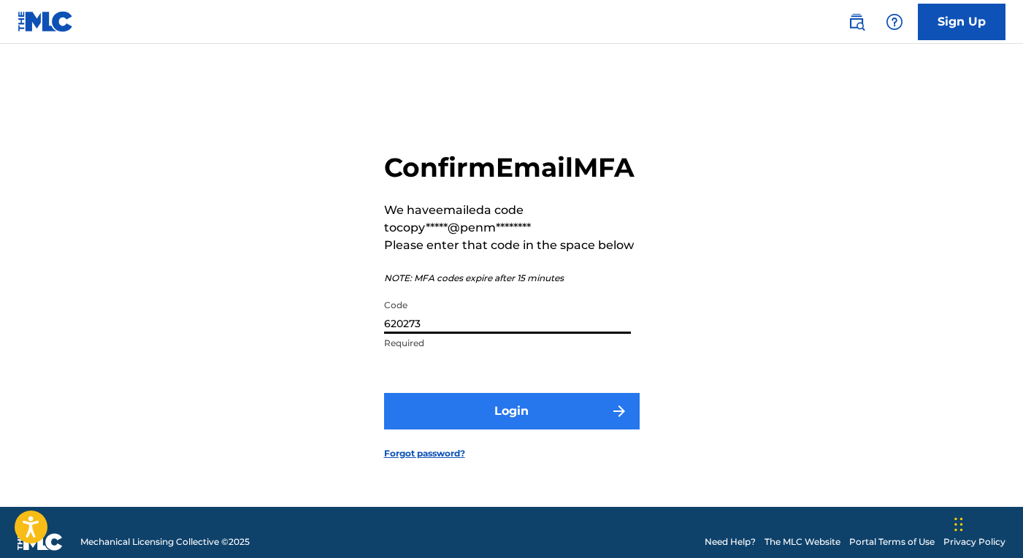
type input "620273"
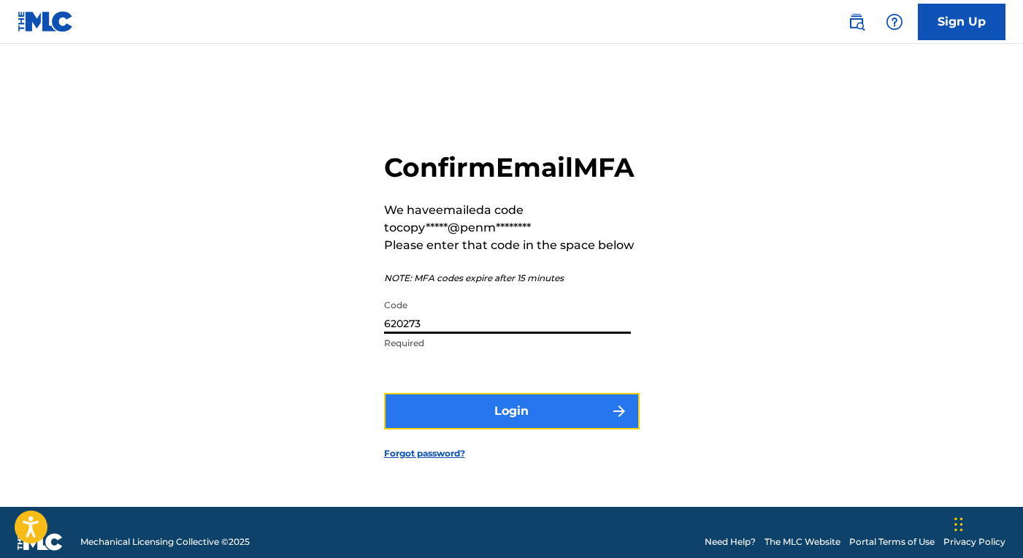
click at [511, 426] on button "Login" at bounding box center [512, 411] width 256 height 37
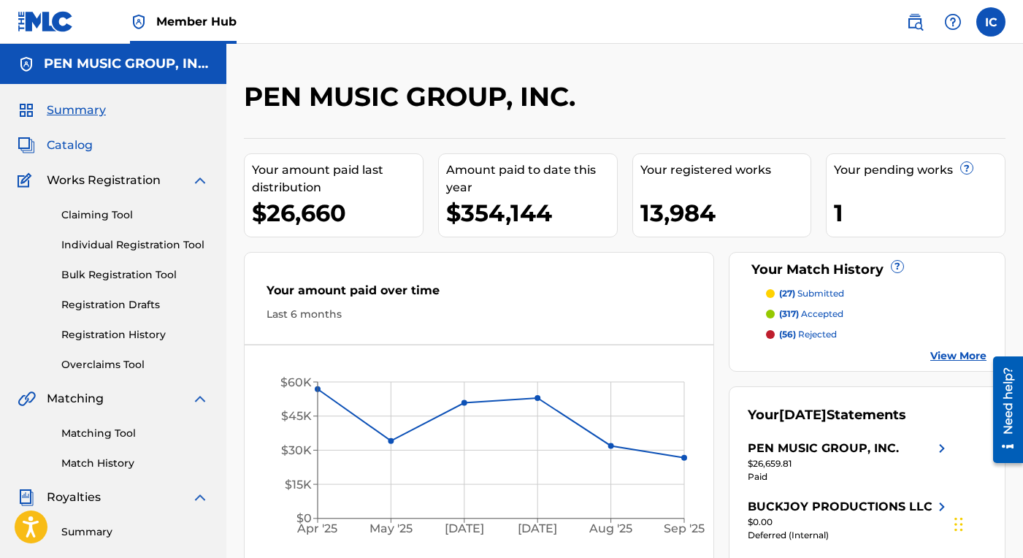
click at [85, 147] on span "Catalog" at bounding box center [70, 146] width 46 height 18
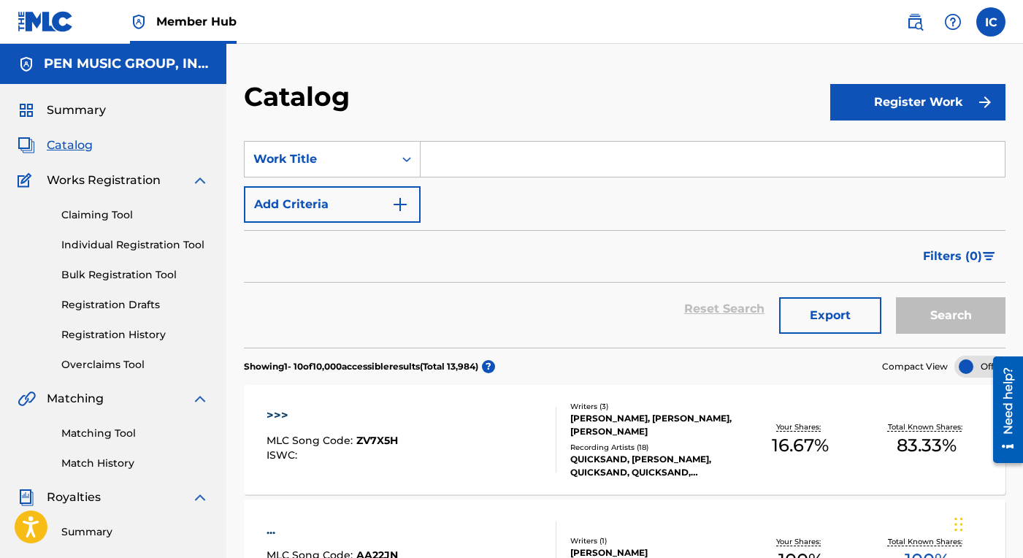
click at [466, 162] on input "Search Form" at bounding box center [713, 159] width 584 height 35
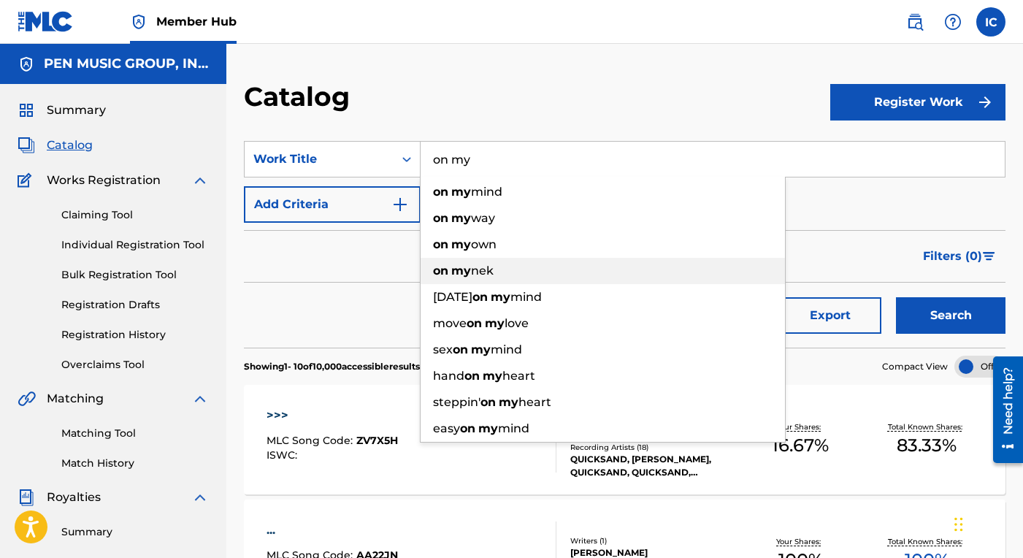
click at [477, 267] on span "nek" at bounding box center [482, 271] width 23 height 14
type input "on my nek"
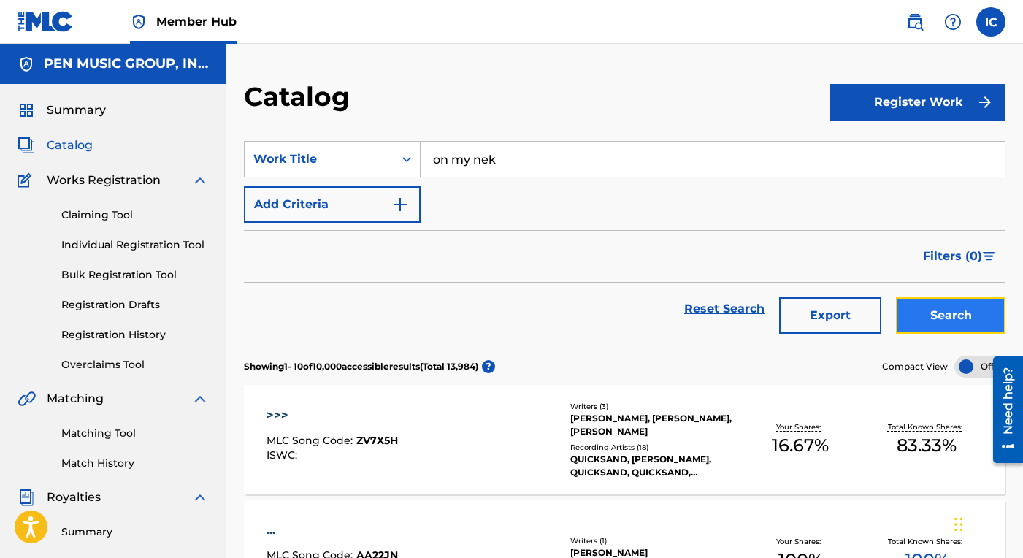
click at [938, 305] on button "Search" at bounding box center [951, 315] width 110 height 37
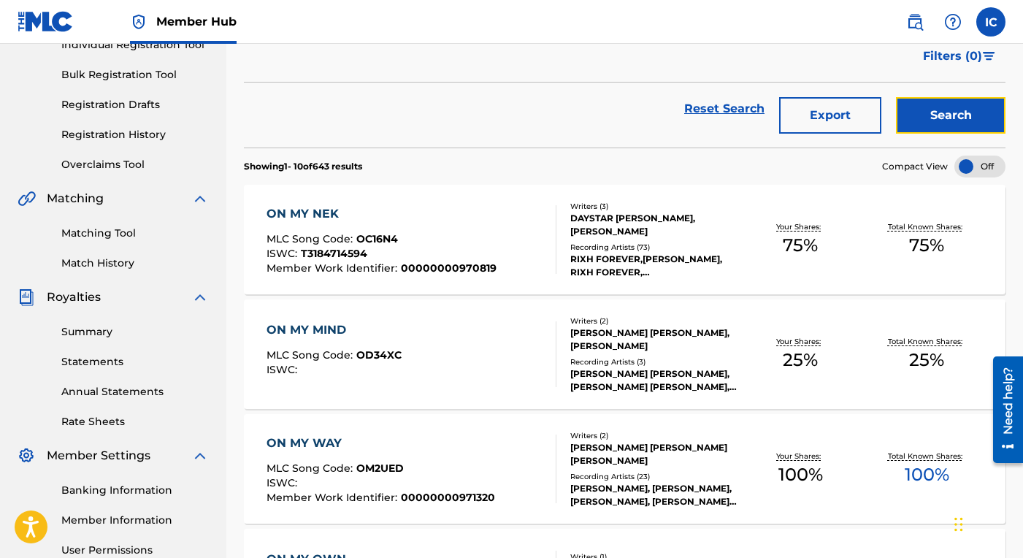
scroll to position [202, 0]
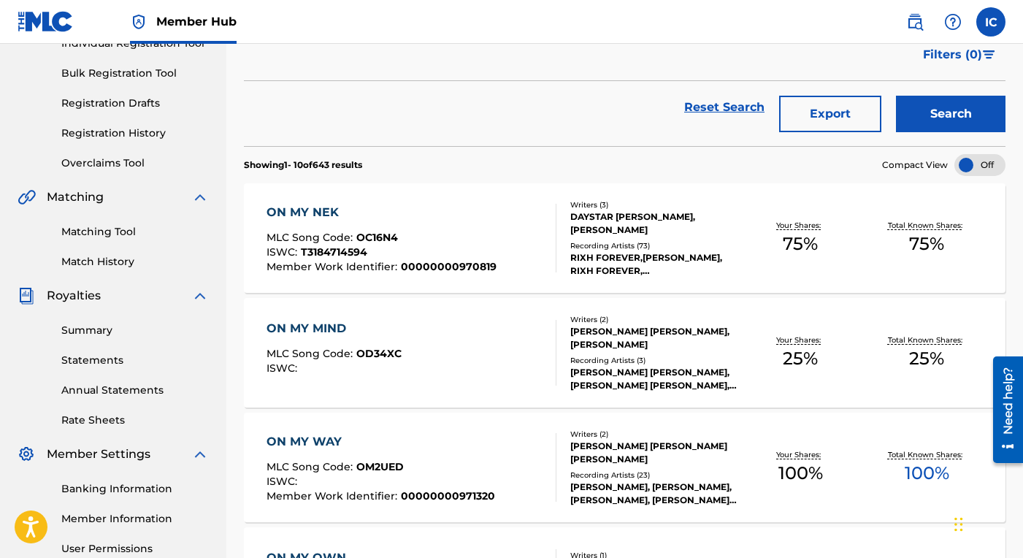
click at [321, 210] on div "ON MY NEK" at bounding box center [382, 213] width 230 height 18
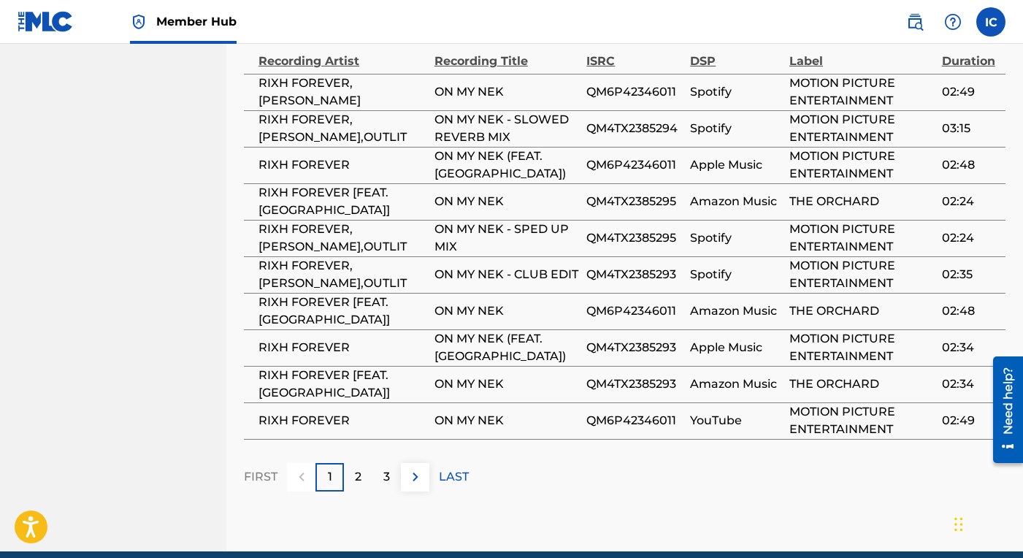
scroll to position [1462, 0]
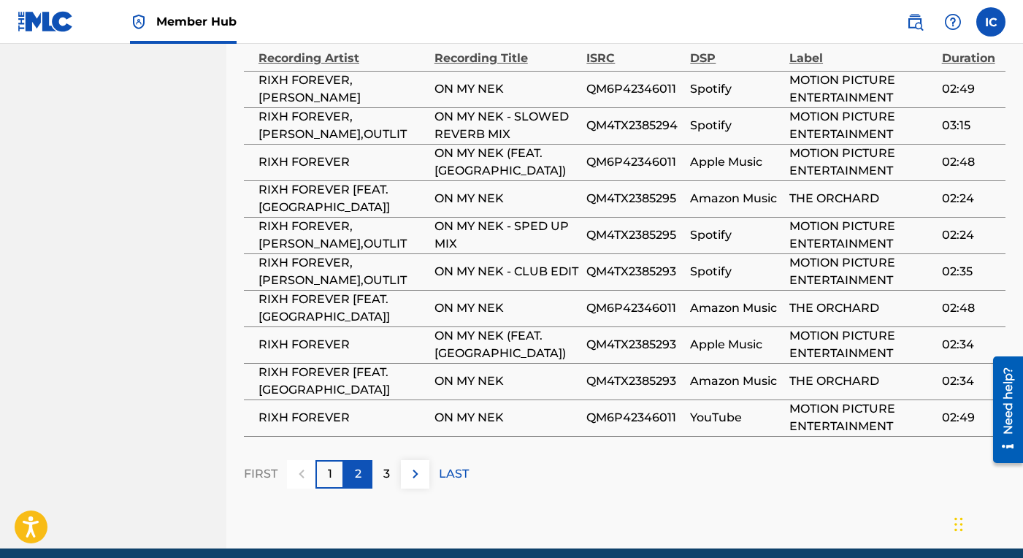
click at [361, 465] on p "2" at bounding box center [358, 474] width 7 height 18
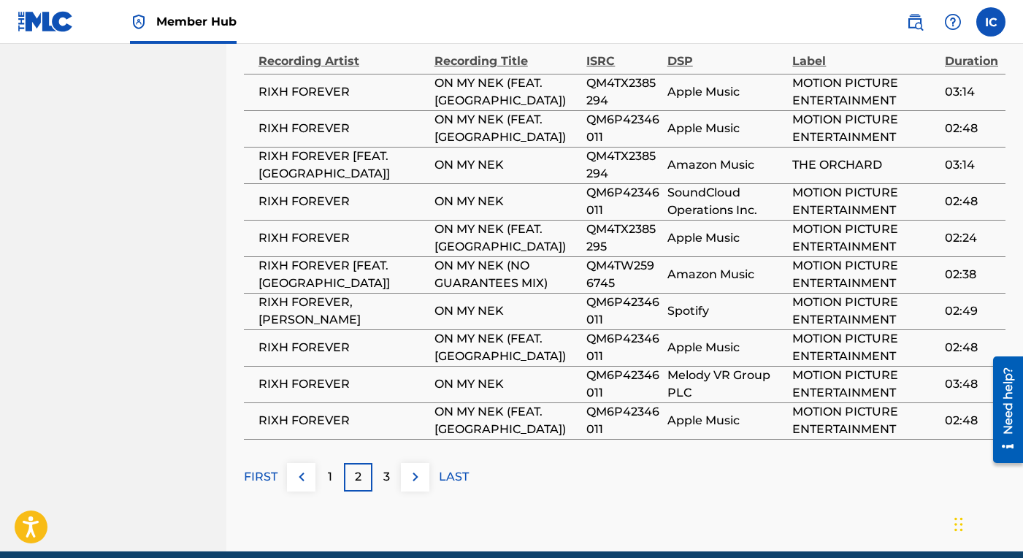
scroll to position [1458, 0]
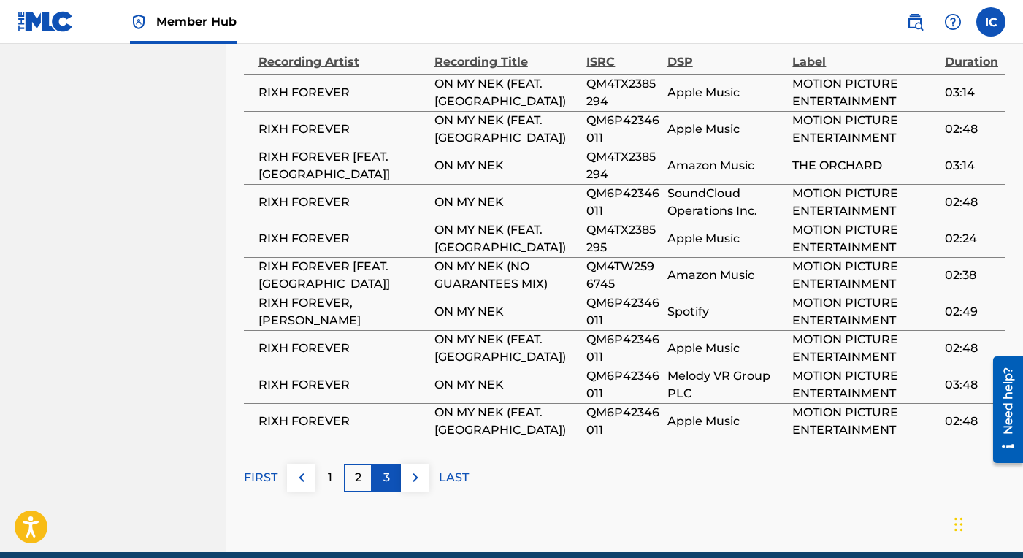
click at [387, 469] on p "3" at bounding box center [387, 478] width 7 height 18
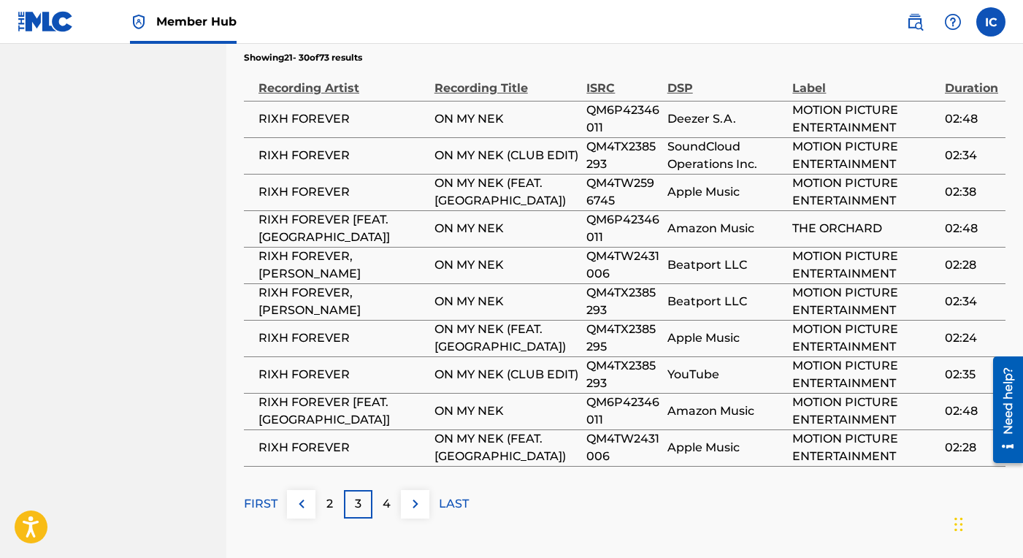
scroll to position [1437, 0]
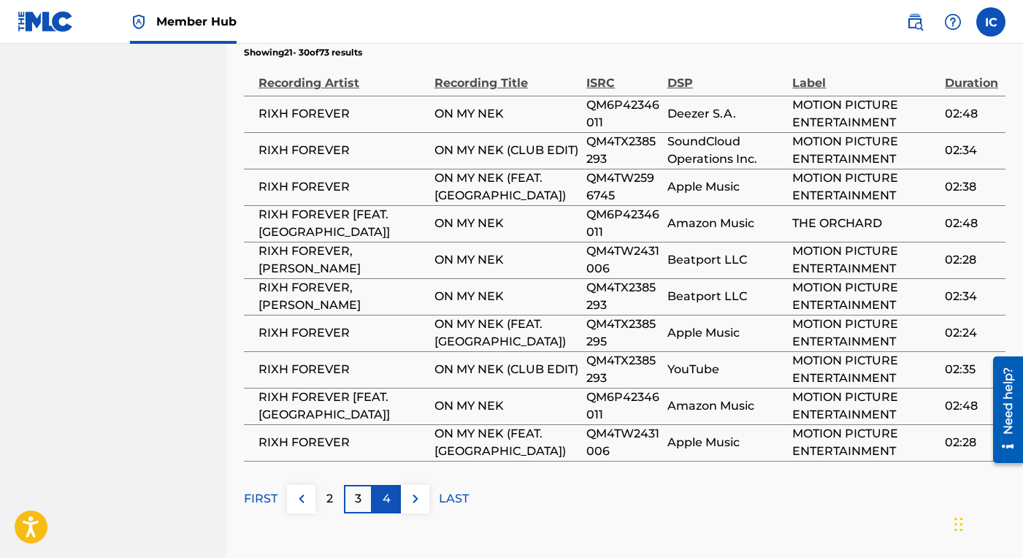
click at [384, 490] on p "4" at bounding box center [387, 499] width 8 height 18
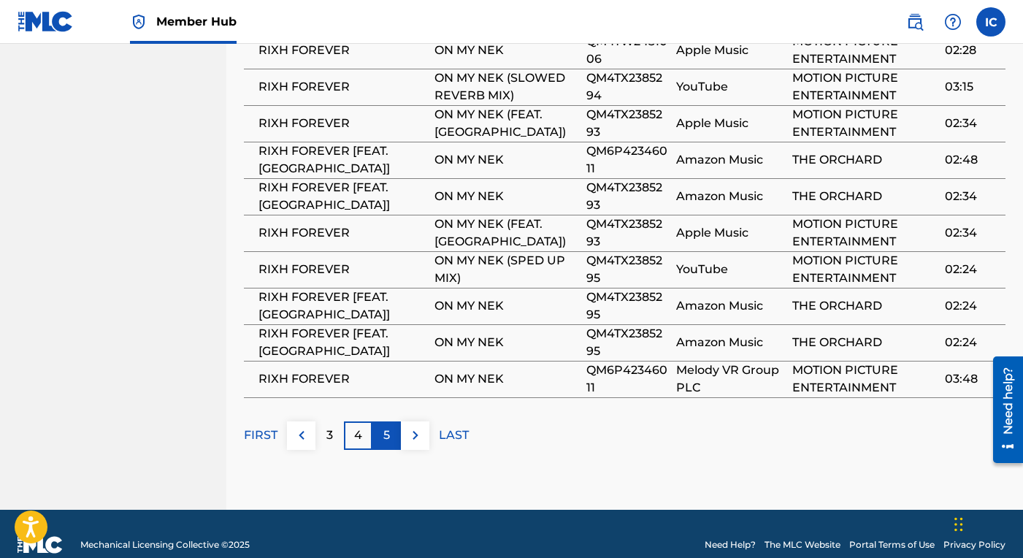
click at [391, 422] on div "5" at bounding box center [387, 436] width 28 height 28
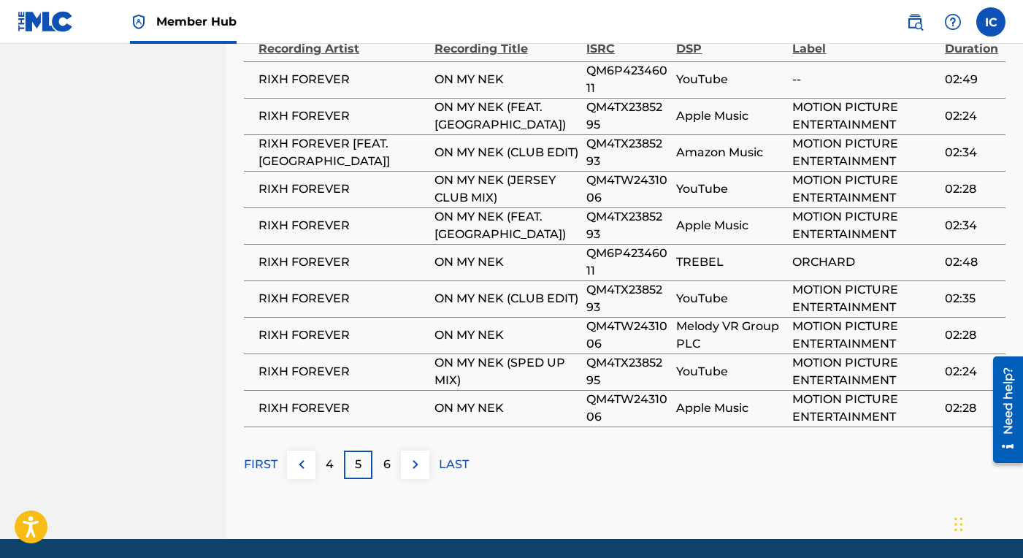
scroll to position [1472, 0]
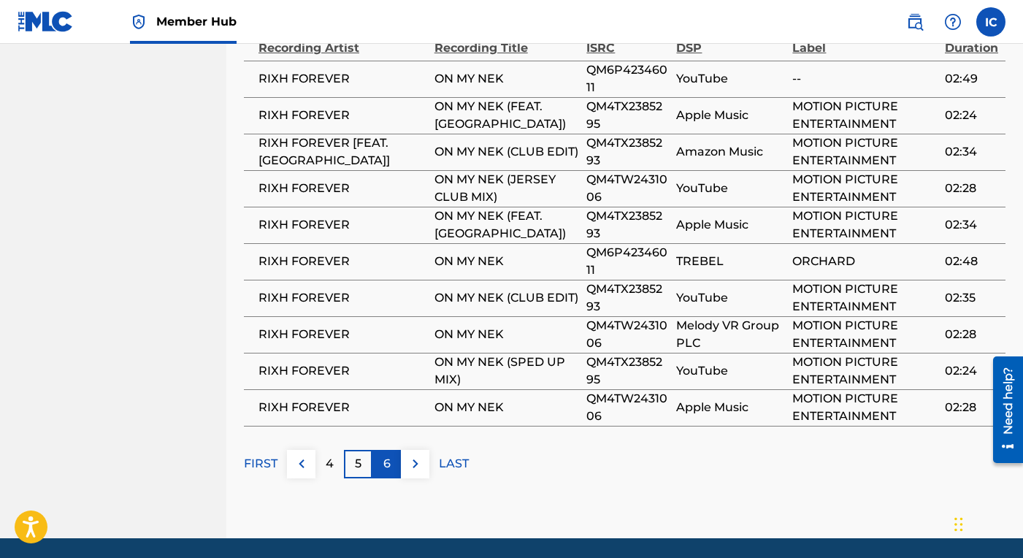
click at [390, 455] on p "6" at bounding box center [387, 464] width 7 height 18
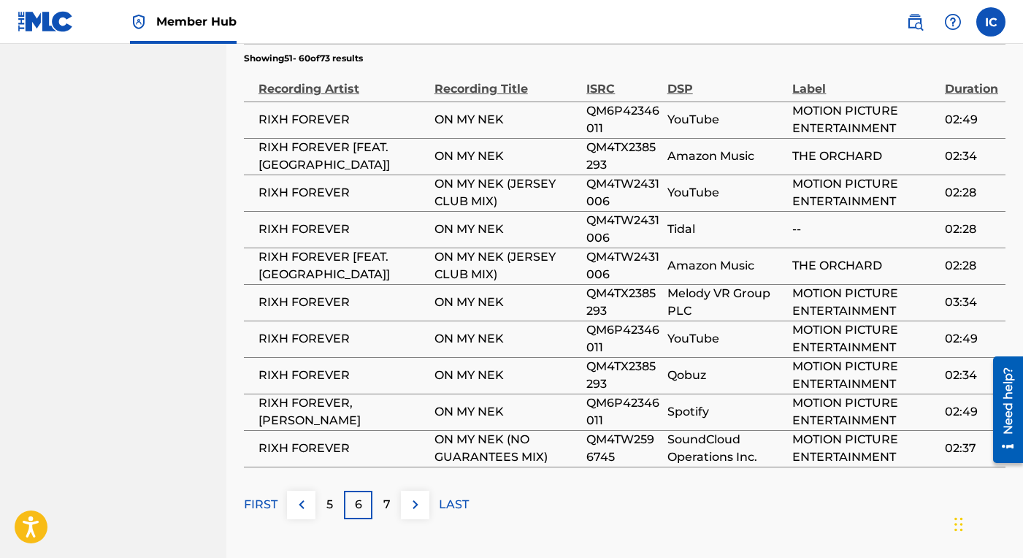
scroll to position [1434, 0]
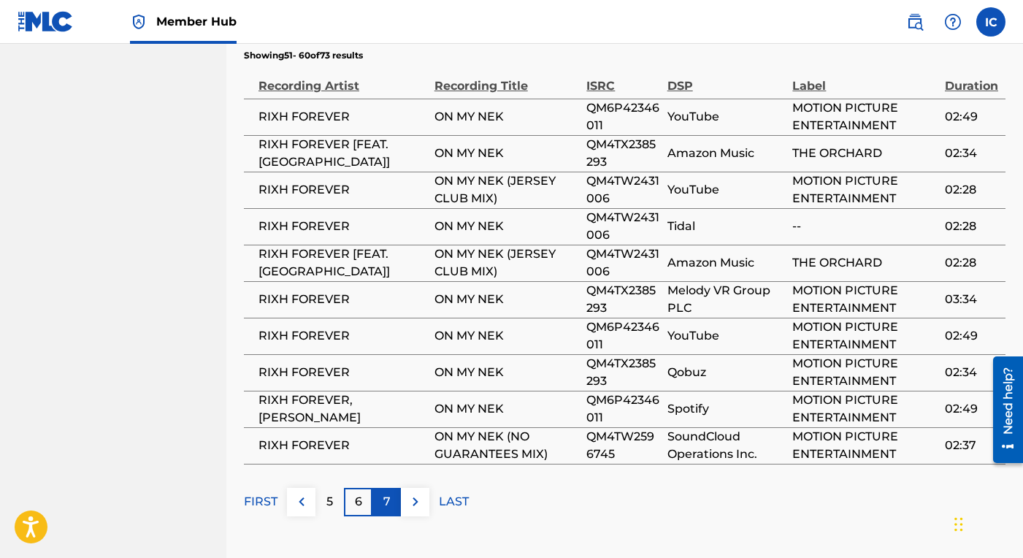
click at [387, 493] on p "7" at bounding box center [387, 502] width 7 height 18
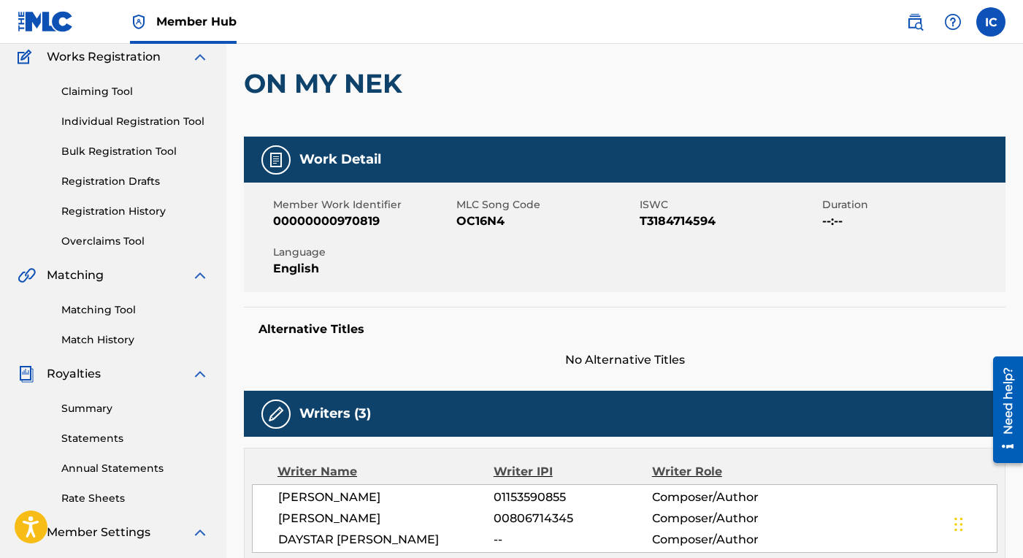
scroll to position [92, 0]
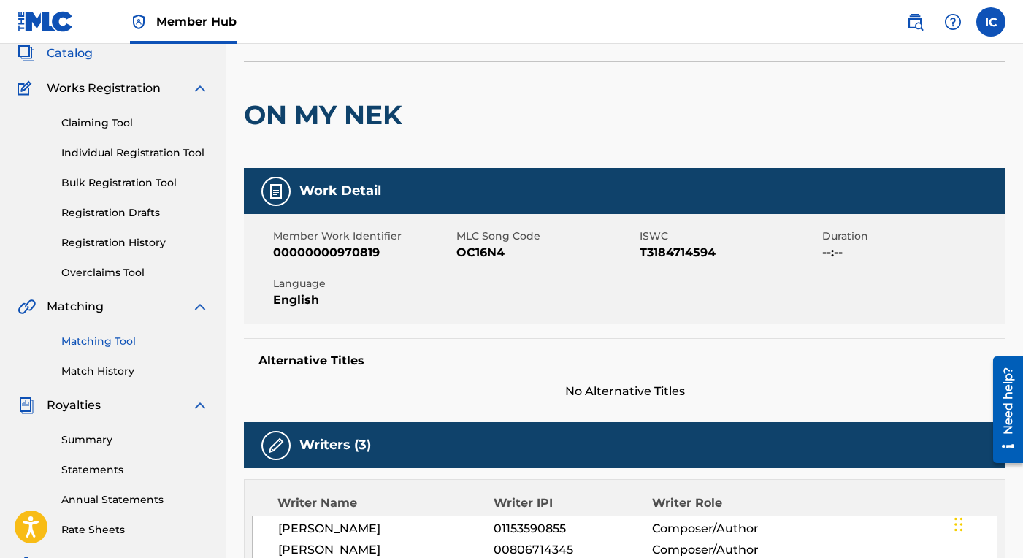
click at [116, 340] on link "Matching Tool" at bounding box center [135, 341] width 148 height 15
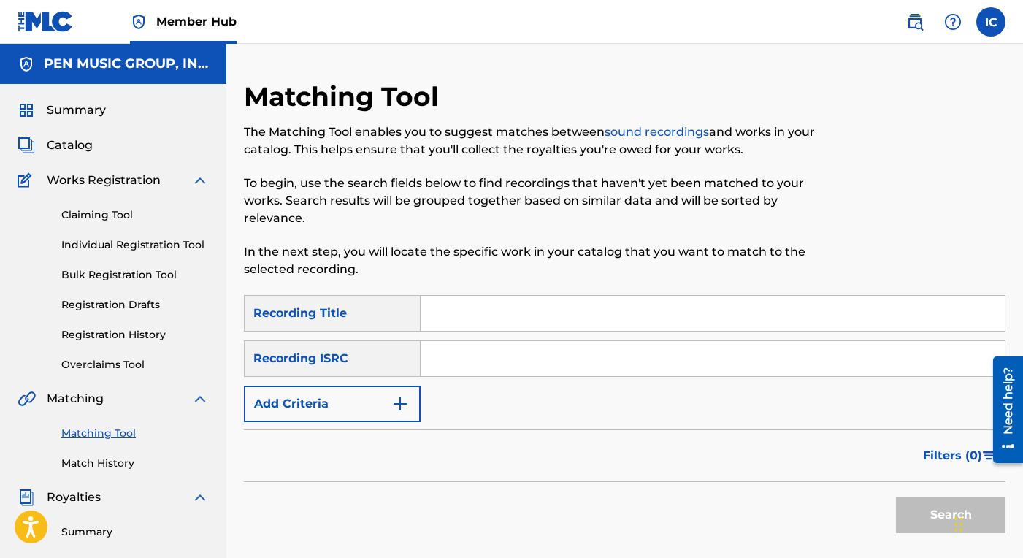
click at [516, 365] on input "Search Form" at bounding box center [713, 358] width 584 height 35
paste input "QM4TW2596745"
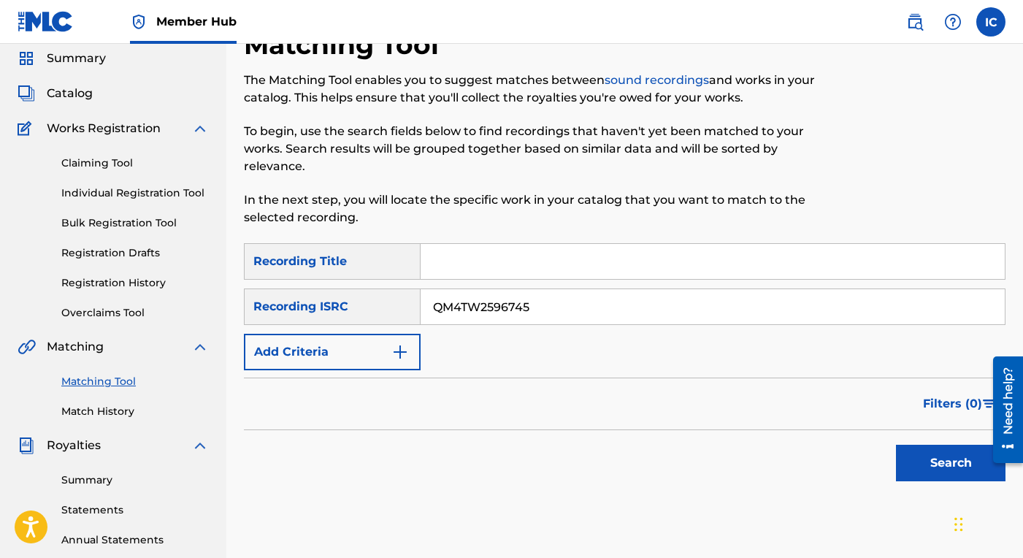
scroll to position [109, 0]
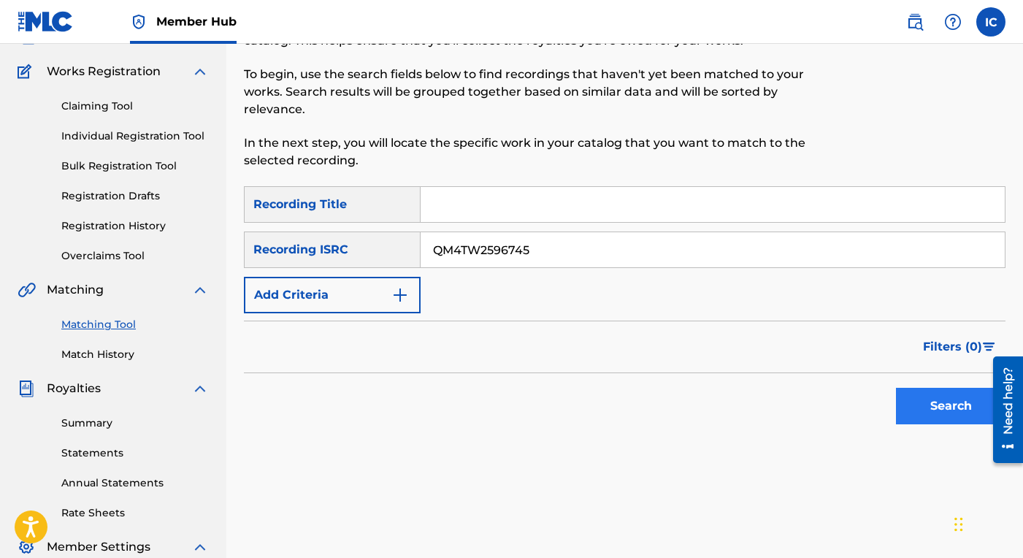
type input "QM4TW2596745"
click at [952, 406] on button "Search" at bounding box center [951, 406] width 110 height 37
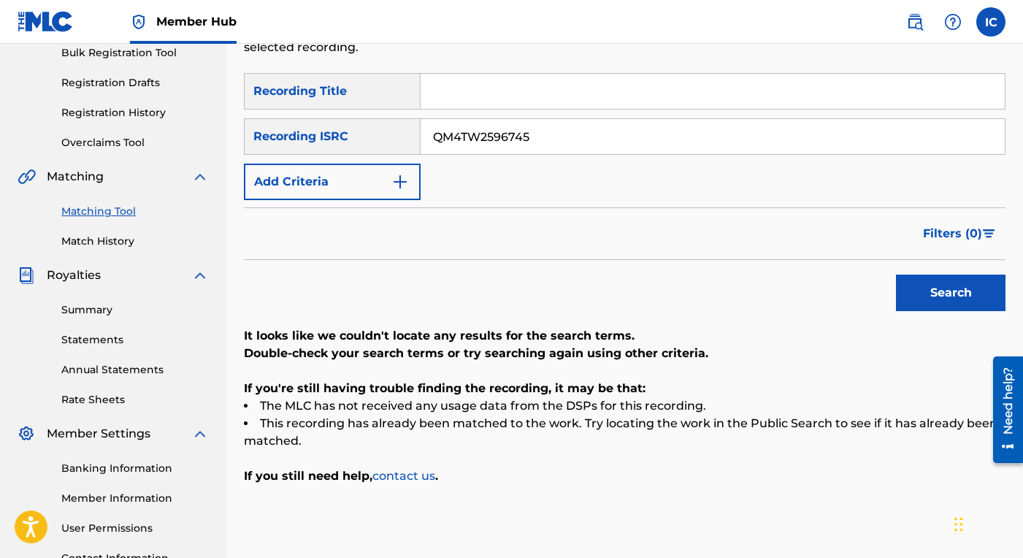
scroll to position [0, 0]
